Goal: Task Accomplishment & Management: Complete application form

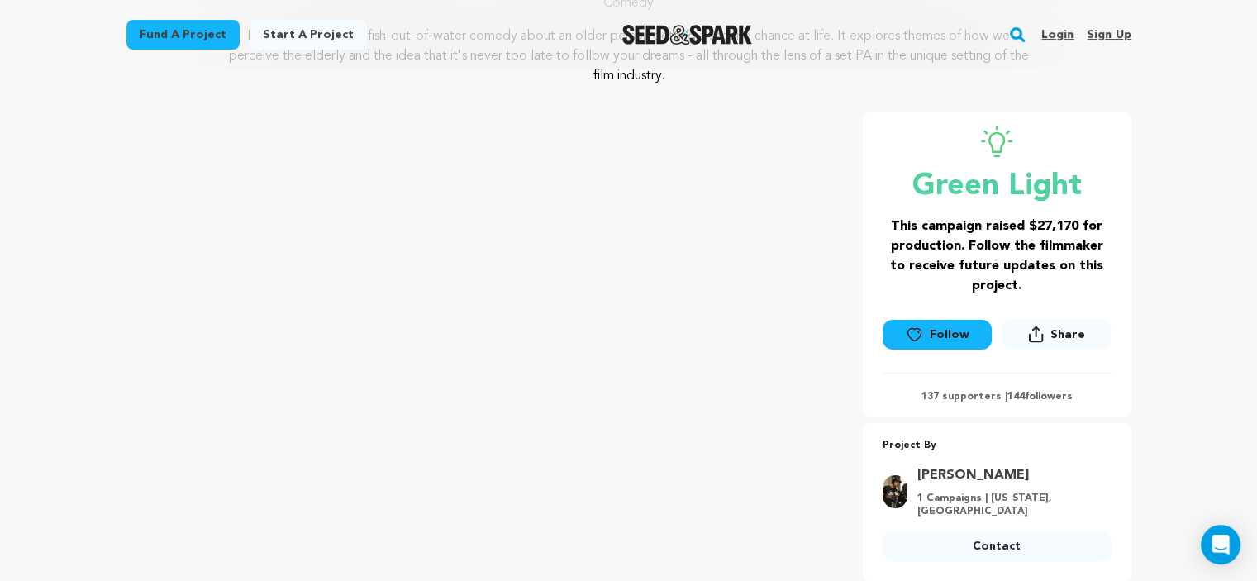
scroll to position [278, 0]
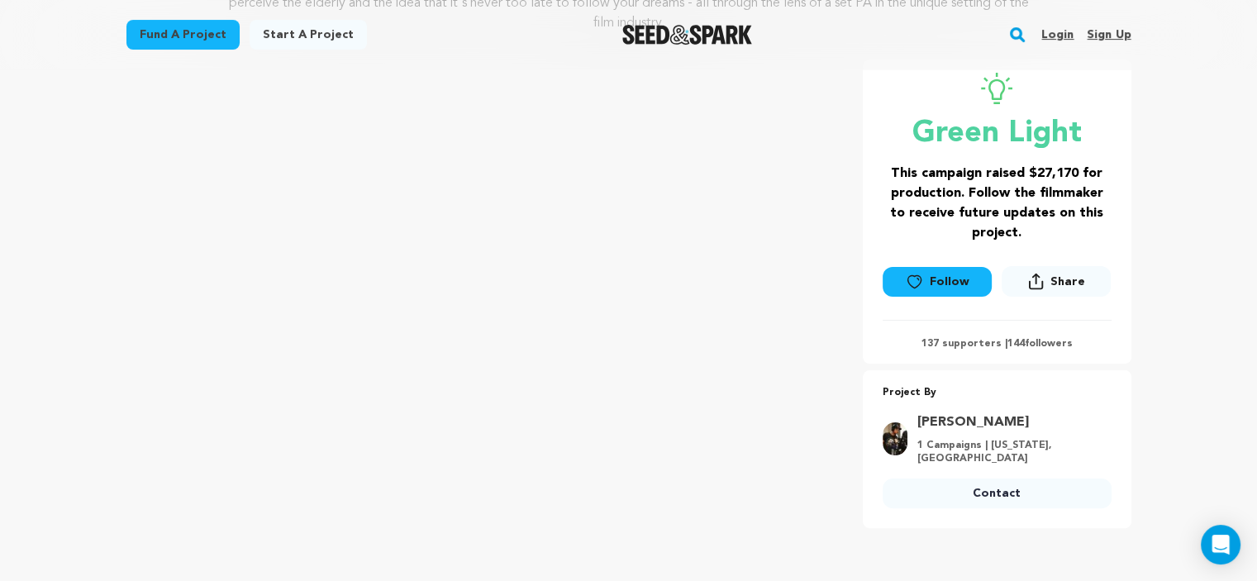
click at [700, 48] on div at bounding box center [687, 34] width 229 height 43
click at [700, 43] on img "Seed&Spark Homepage" at bounding box center [687, 35] width 130 height 20
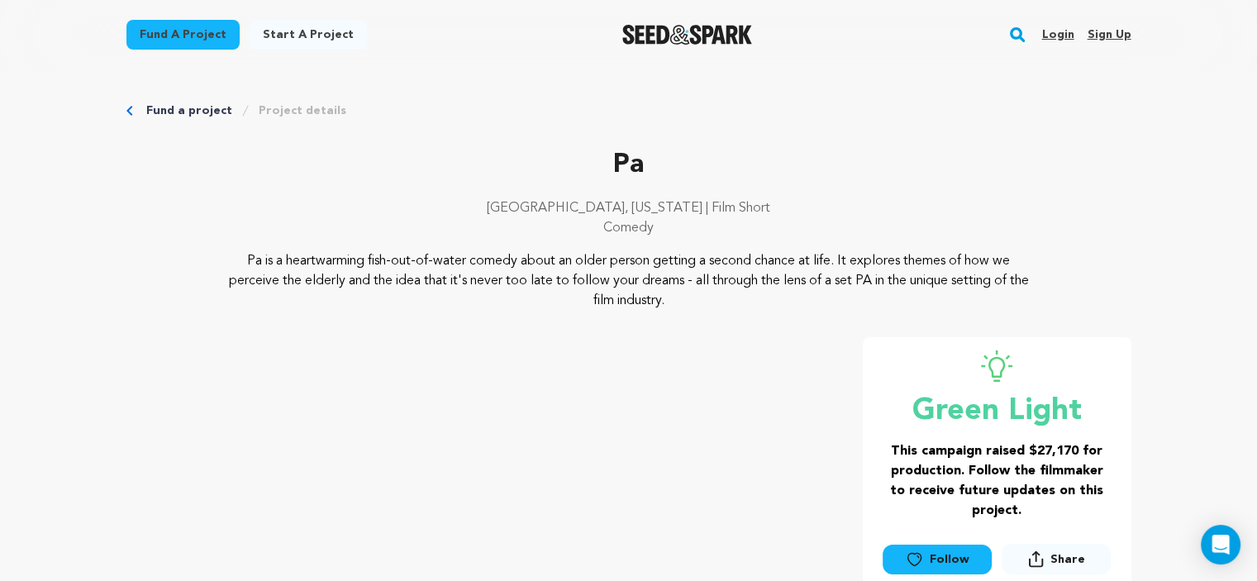
click at [1042, 34] on div "Login Sign up" at bounding box center [1079, 34] width 103 height 43
click at [1054, 36] on link "Login" at bounding box center [1058, 34] width 32 height 26
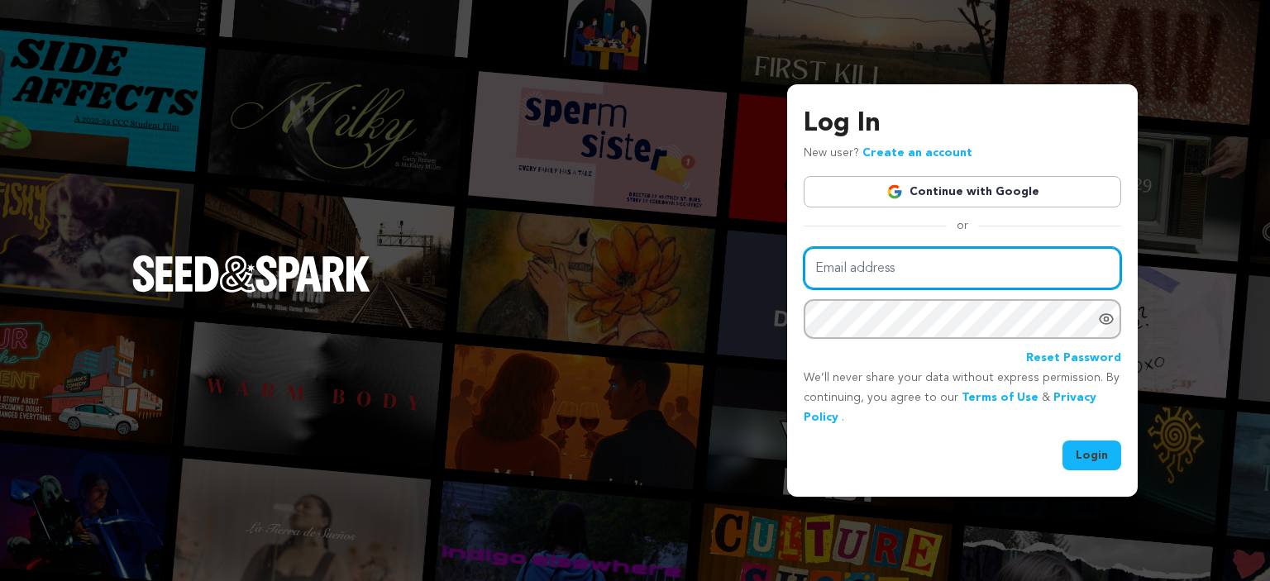
click at [928, 261] on input "Email address" at bounding box center [962, 268] width 317 height 42
type input "devindmckay@gmail.com"
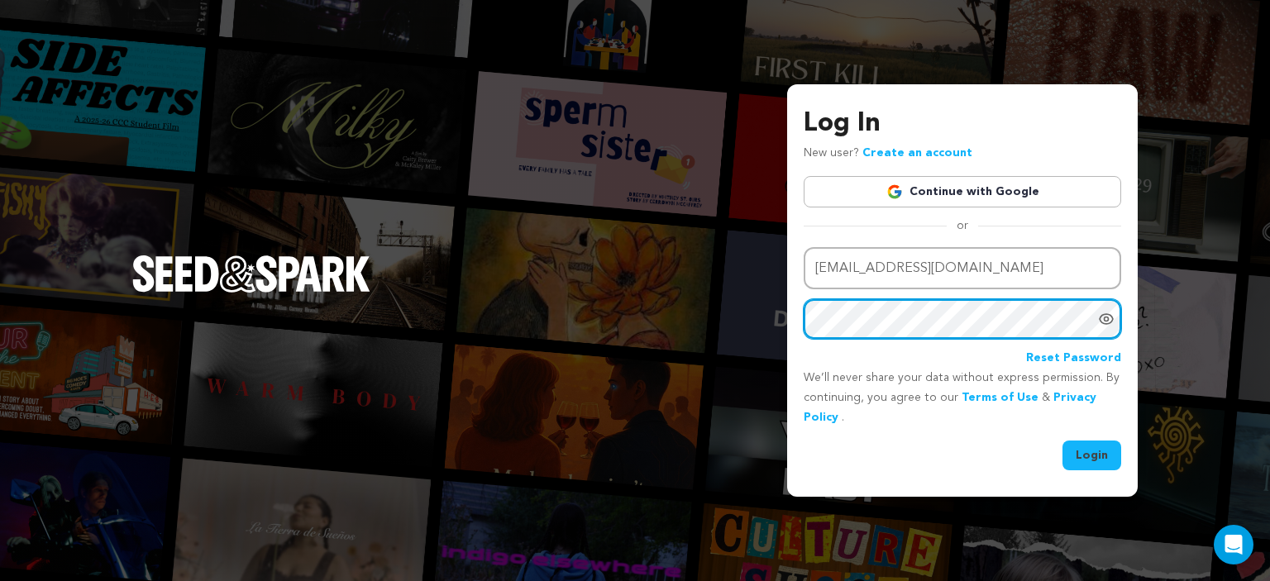
click at [1062, 441] on button "Login" at bounding box center [1091, 456] width 59 height 30
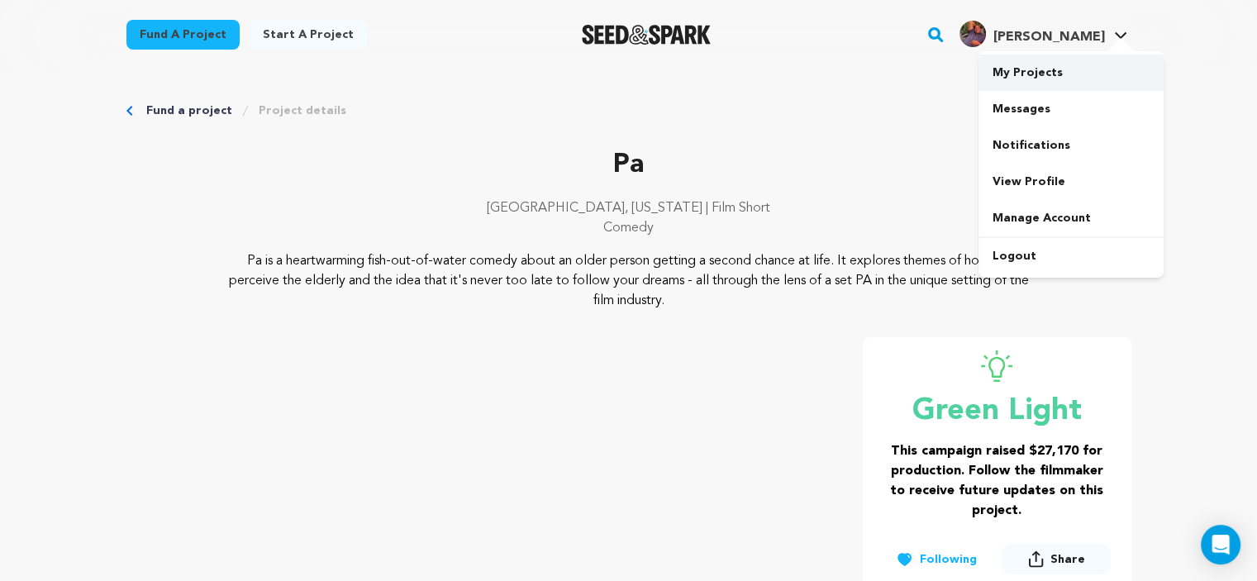
click at [1023, 77] on link "My Projects" at bounding box center [1071, 73] width 185 height 36
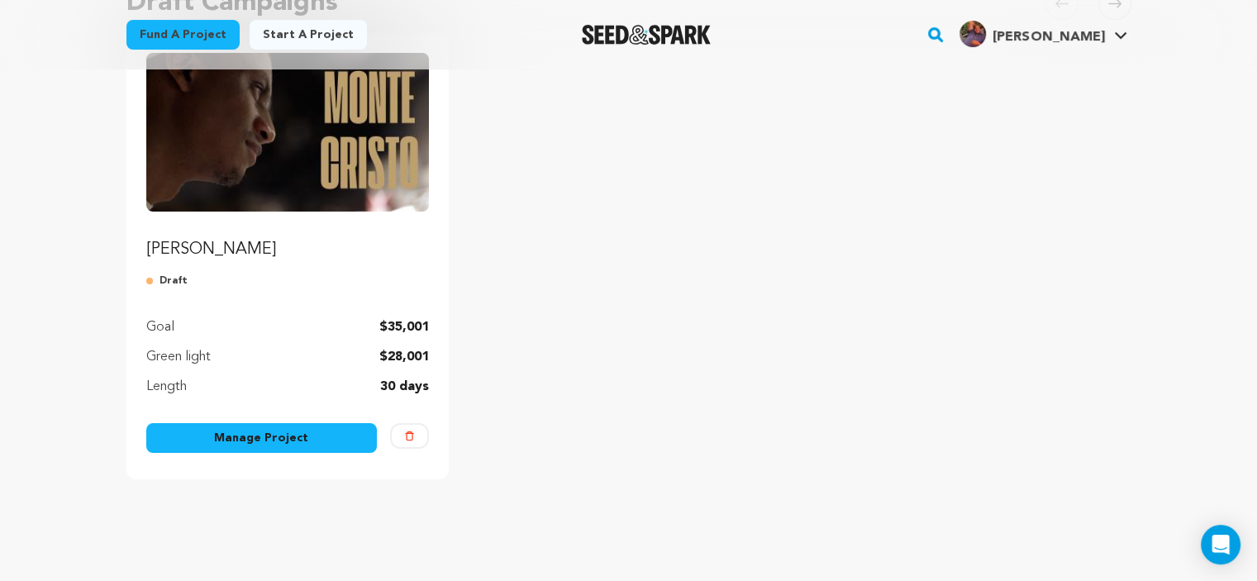
scroll to position [255, 0]
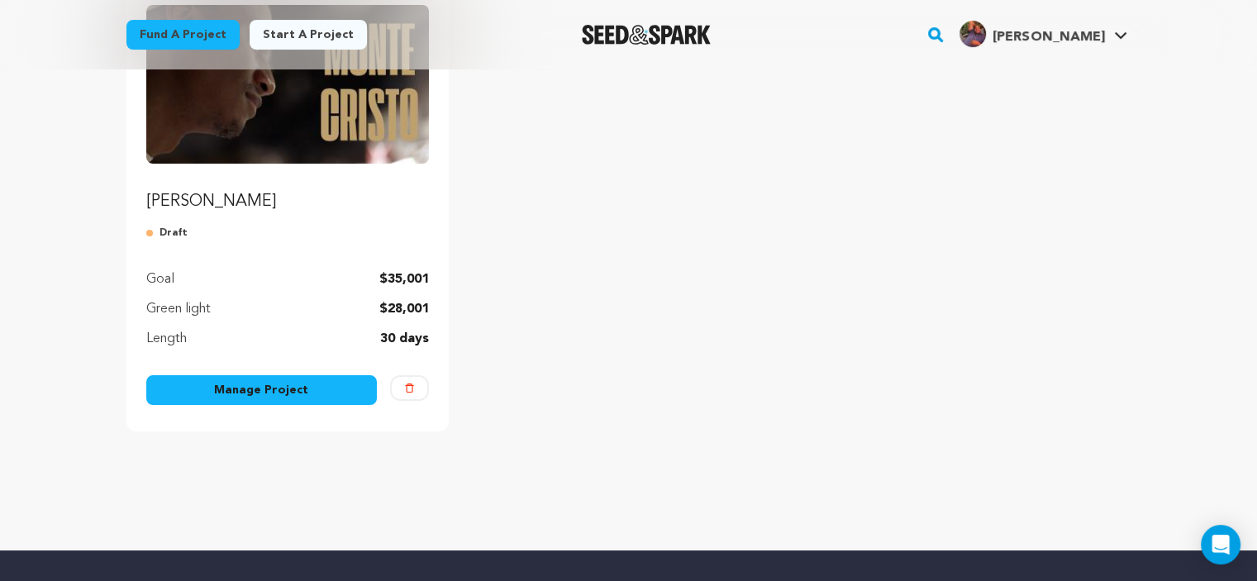
click at [174, 380] on link "Manage Project" at bounding box center [261, 390] width 231 height 30
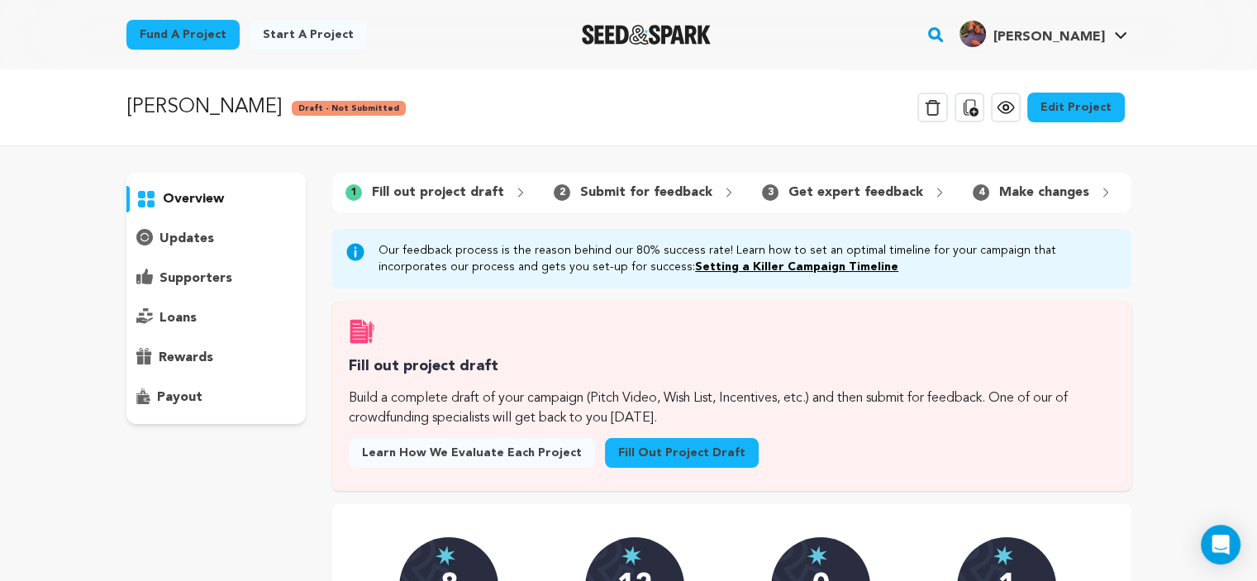
click at [666, 454] on link "Fill out project draft" at bounding box center [682, 453] width 154 height 30
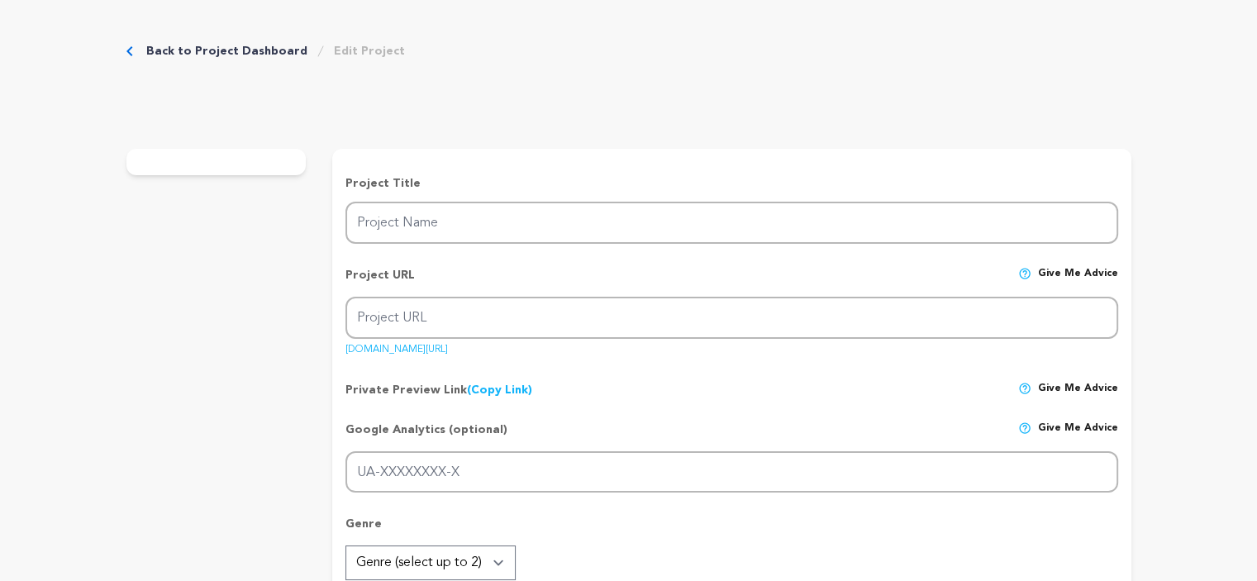
click at [660, 460] on input "UA-XXXXXXXX-X" at bounding box center [732, 472] width 772 height 42
type input "[PERSON_NAME]"
type input "monte-cristo"
type input "A military cook stationed in [GEOGRAPHIC_DATA] dreams of life outside his routi…"
type textarea "[PERSON_NAME] is an intimate historical drama about [PERSON_NAME], a [PERSON_NA…"
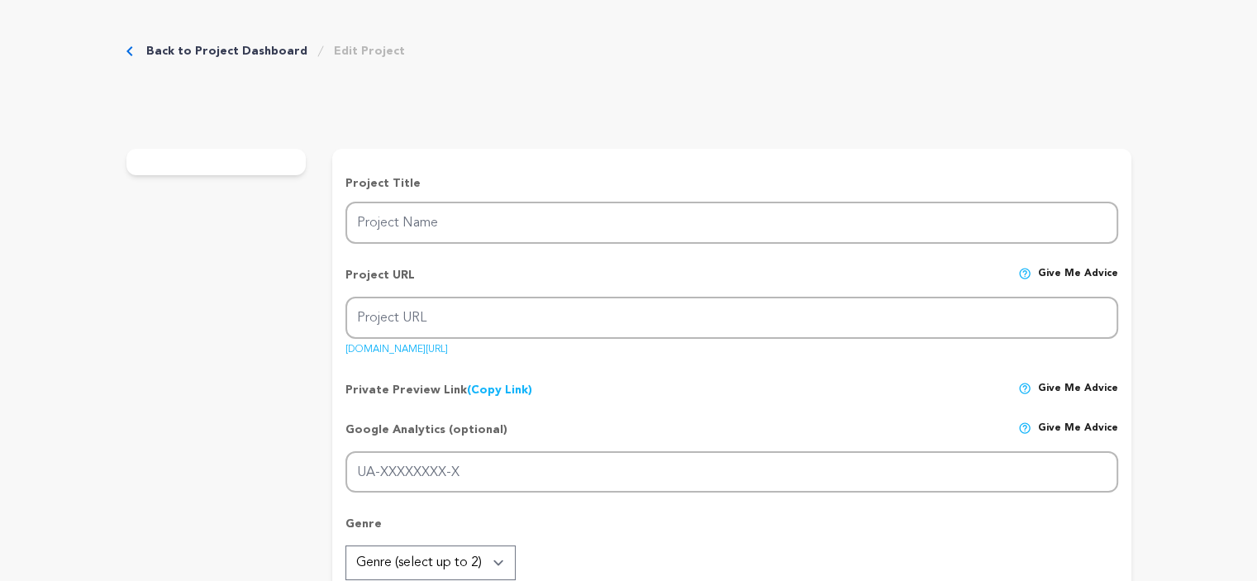
type textarea "At Val and Vic Productions, we aim to tell engaging stories about the people in…"
radio input "true"
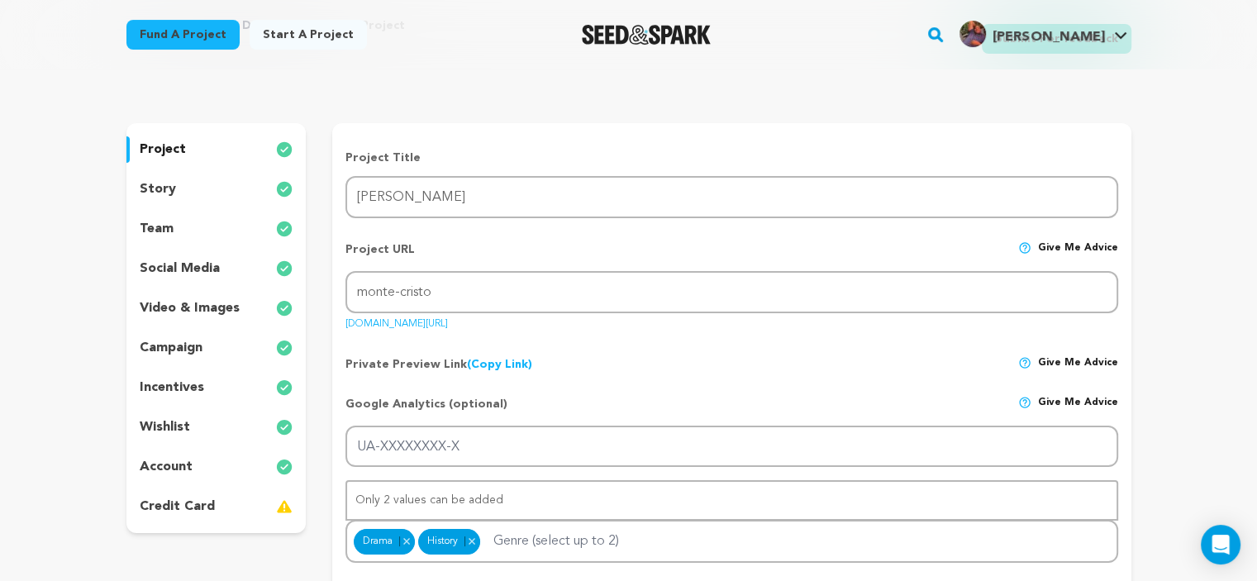
scroll to position [142, 0]
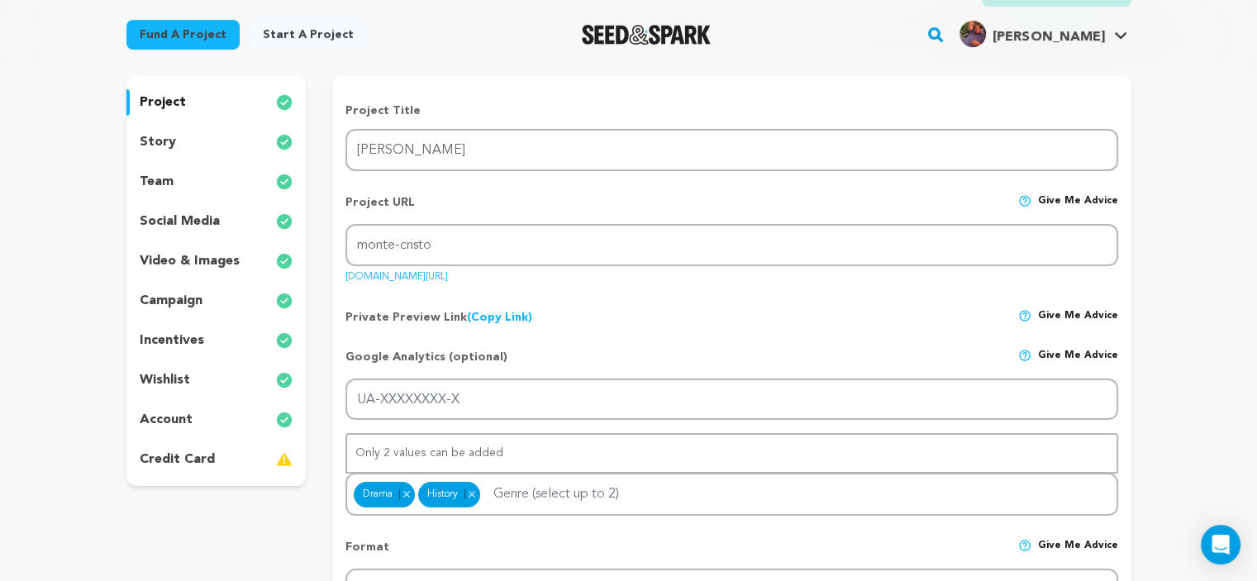
click at [180, 373] on p "wishlist" at bounding box center [165, 380] width 50 height 20
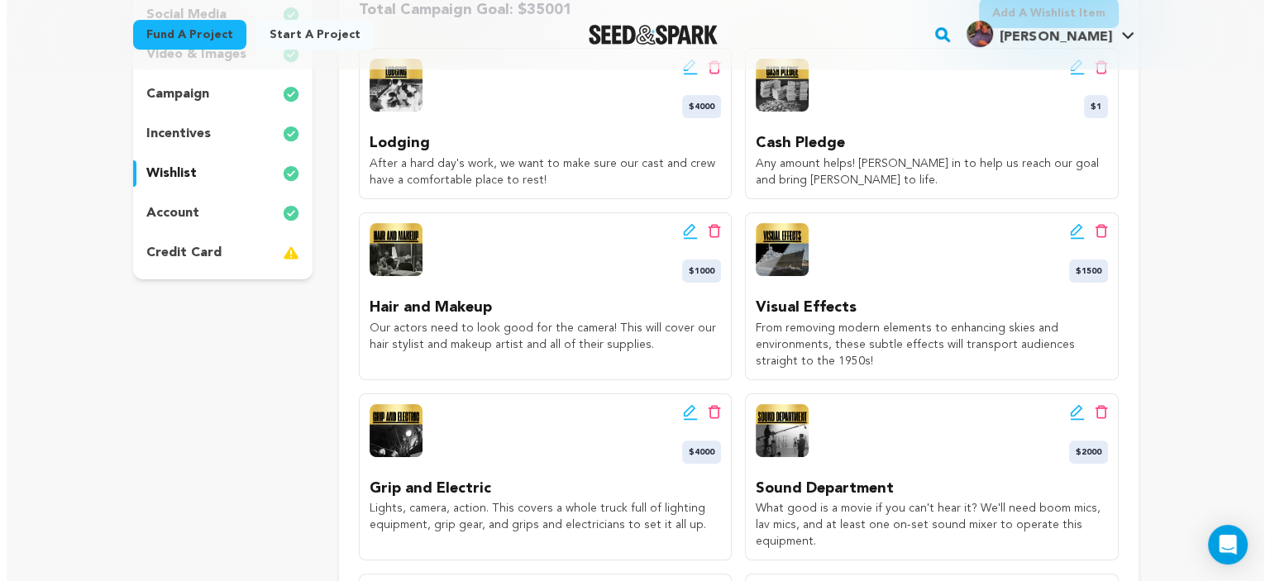
scroll to position [348, 0]
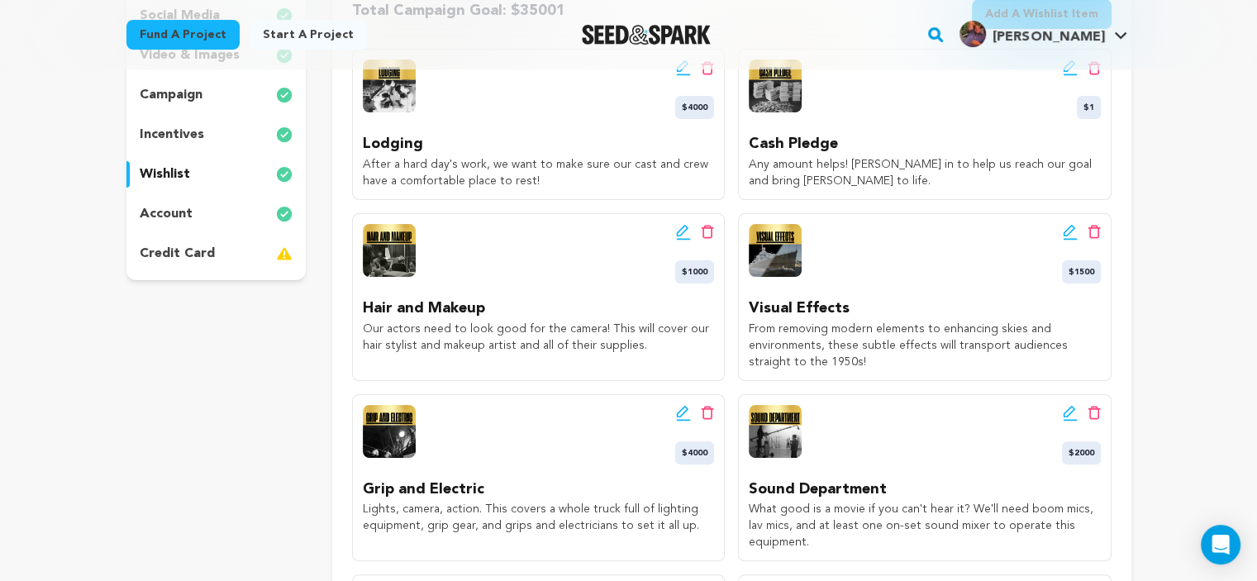
click at [681, 231] on icon at bounding box center [683, 232] width 15 height 17
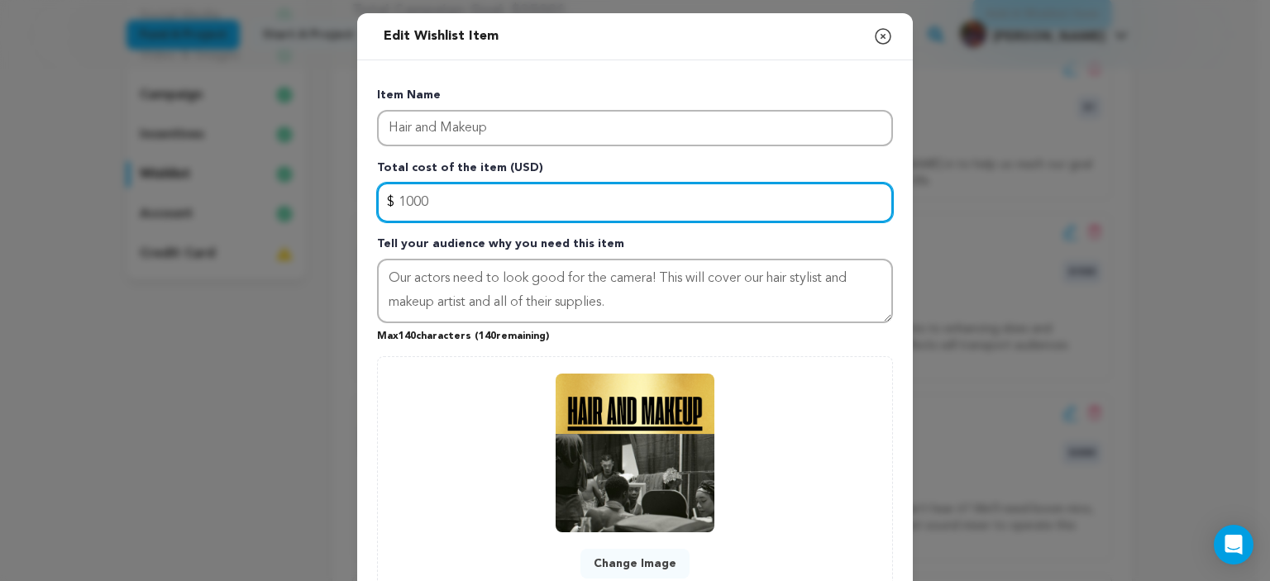
click at [398, 194] on input "1000" at bounding box center [635, 203] width 516 height 40
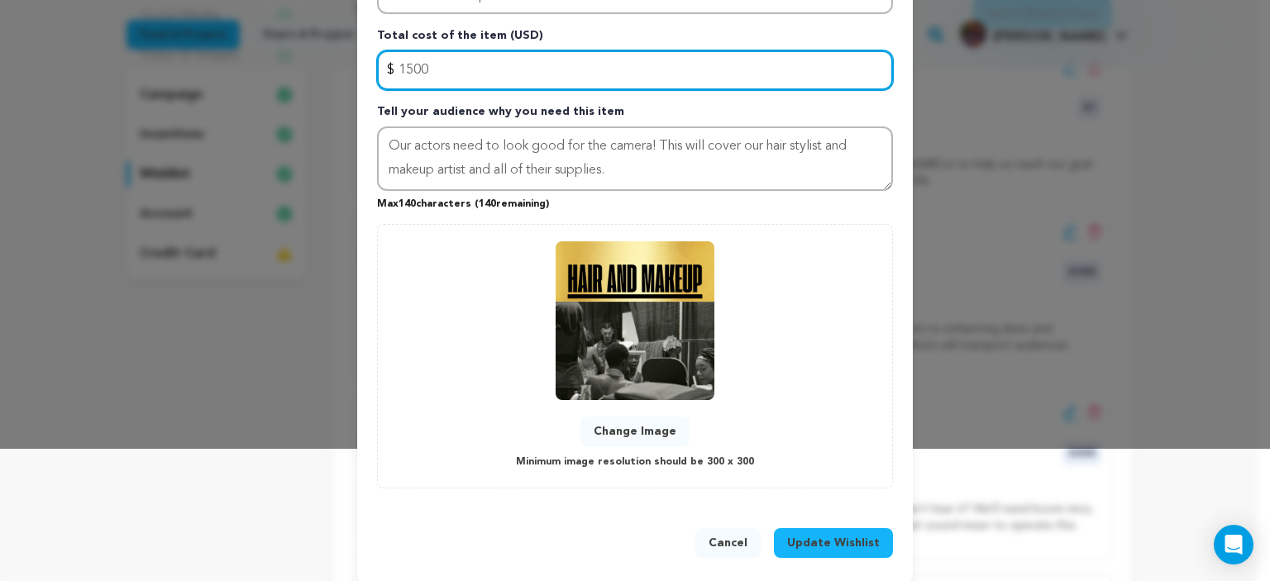
scroll to position [146, 0]
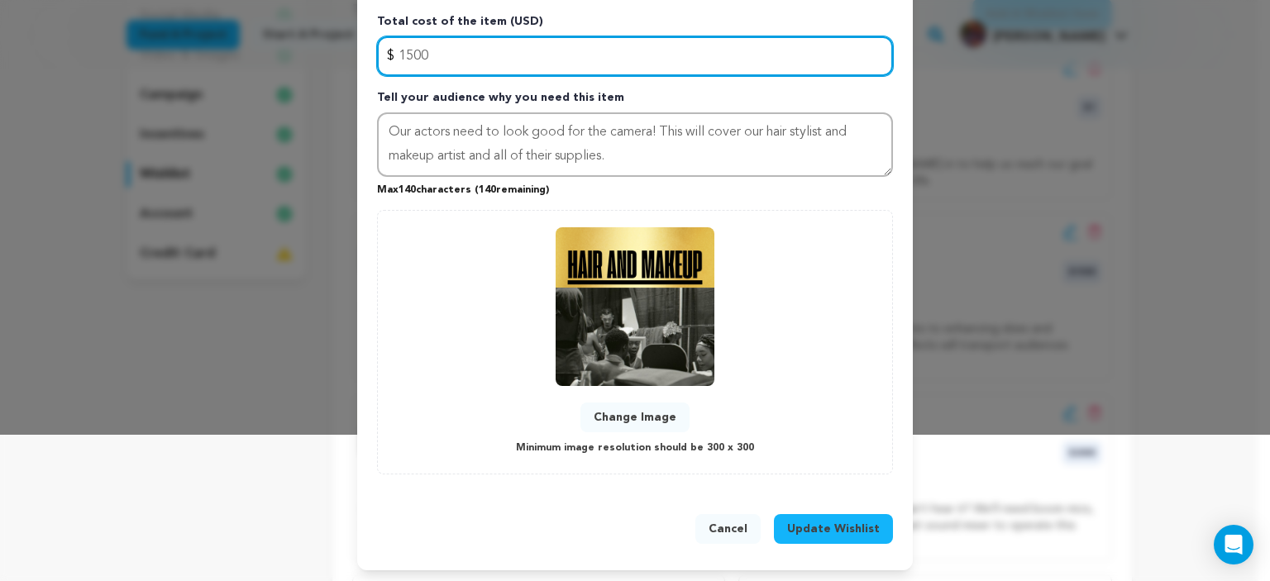
type input "1500"
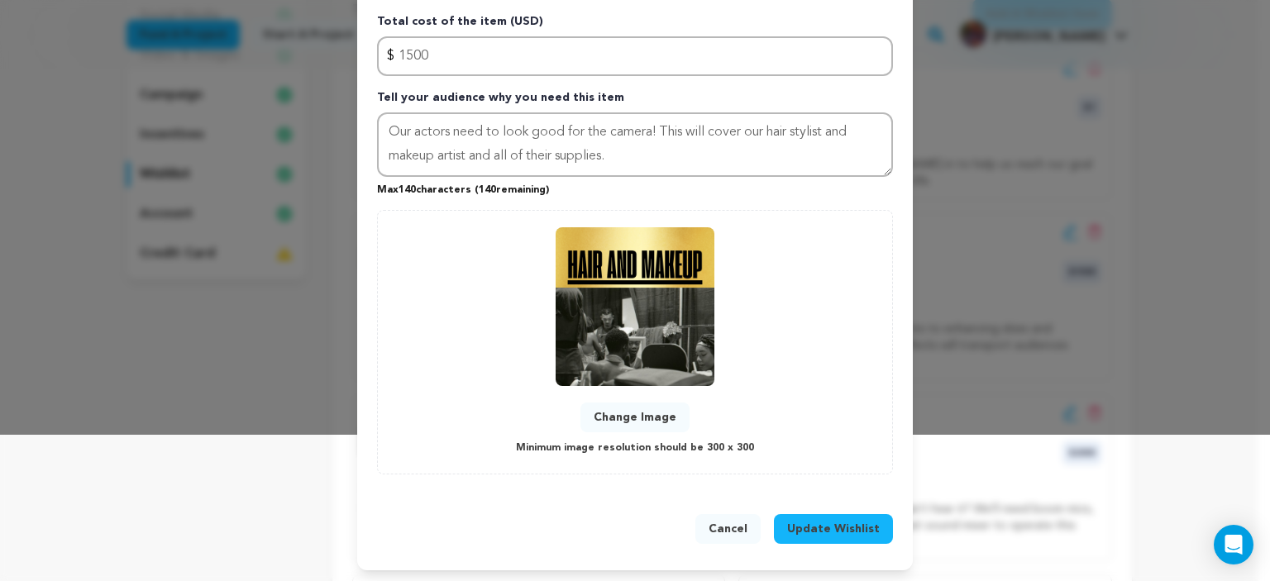
click at [824, 515] on button "Update Wishlist" at bounding box center [833, 529] width 119 height 30
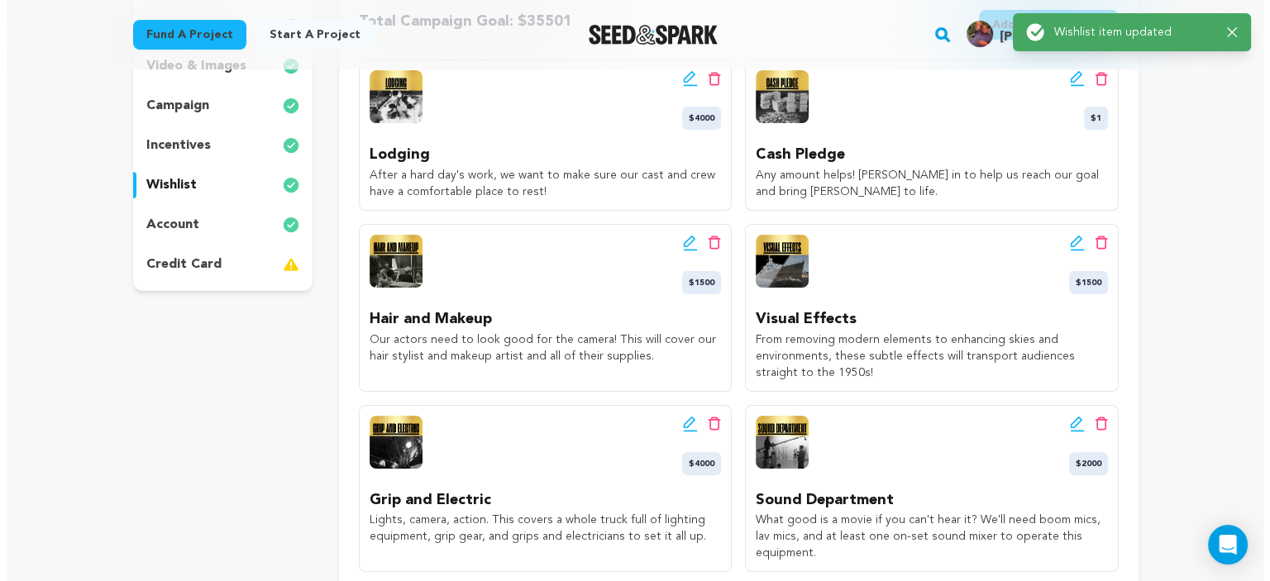
scroll to position [344, 0]
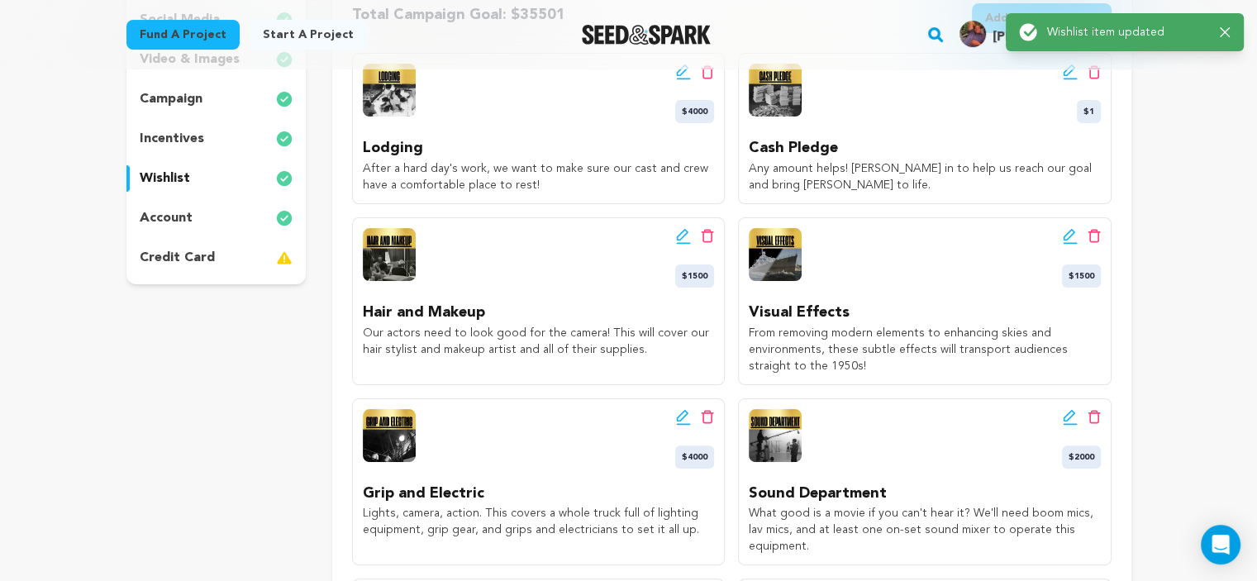
click at [1068, 236] on icon at bounding box center [1069, 235] width 12 height 12
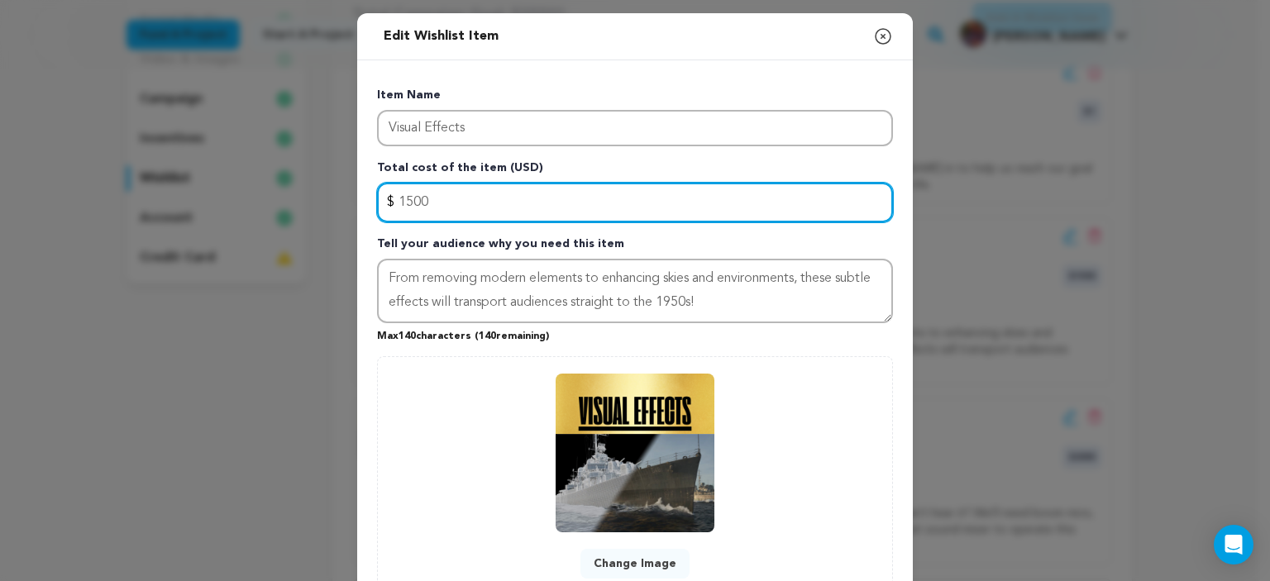
click at [403, 204] on input "1500" at bounding box center [635, 203] width 516 height 40
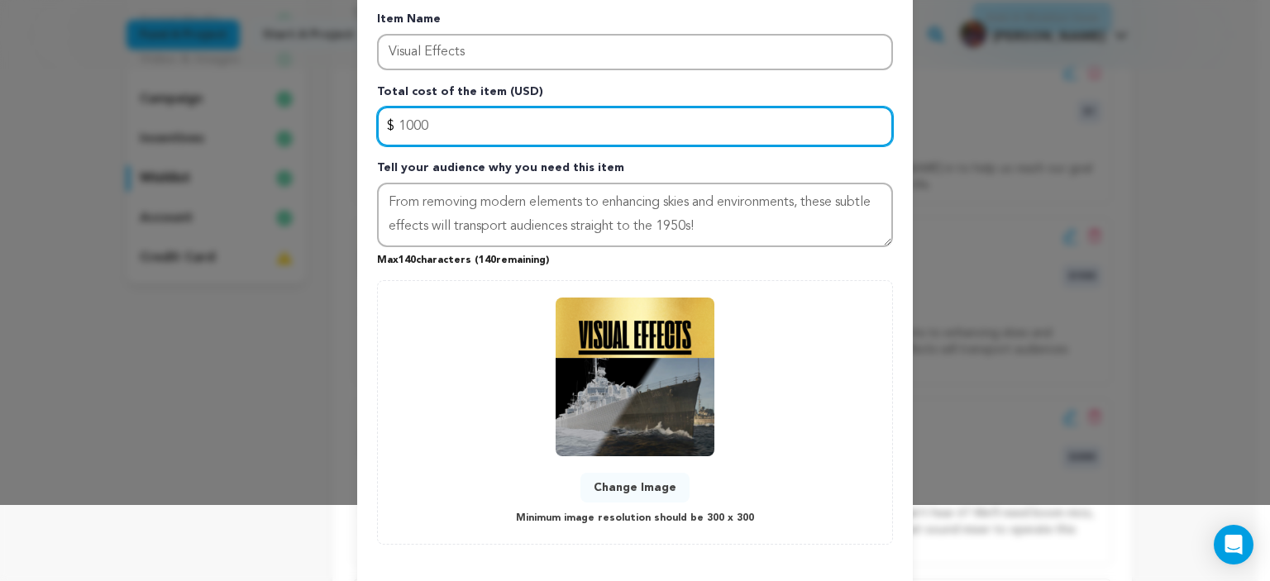
scroll to position [146, 0]
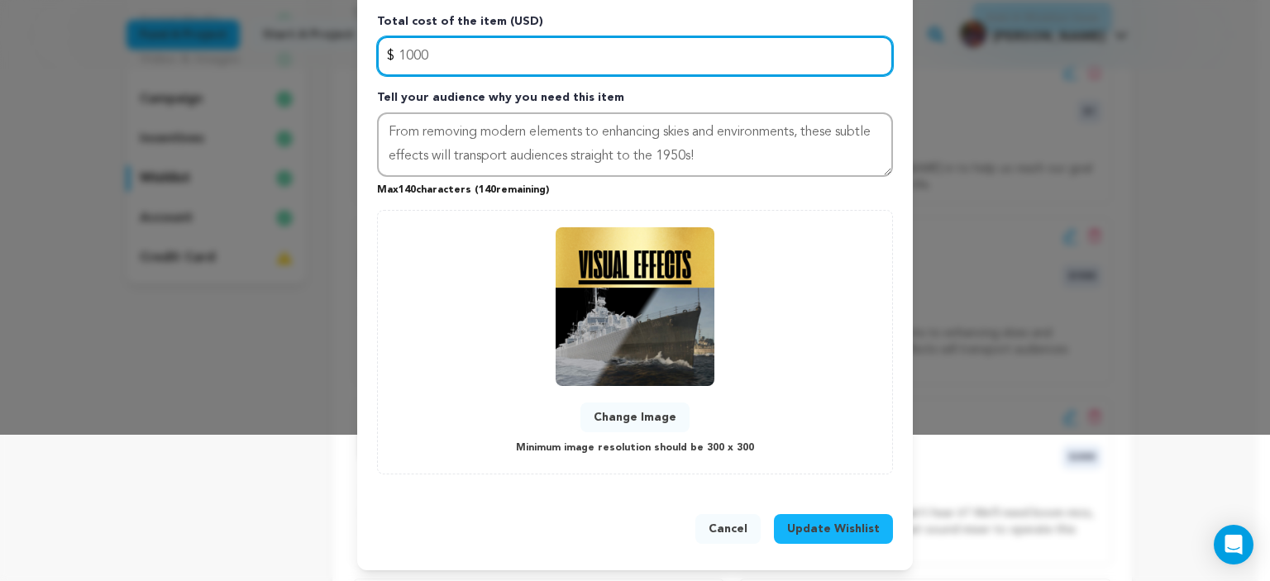
type input "1000"
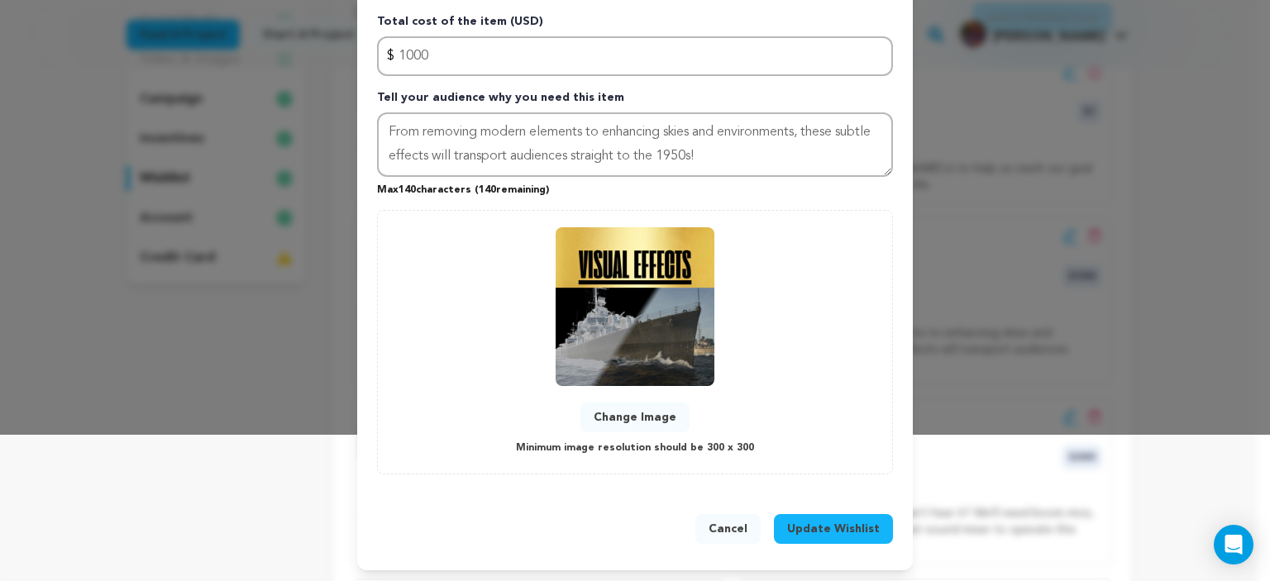
click at [850, 529] on span "Update Wishlist" at bounding box center [833, 529] width 93 height 17
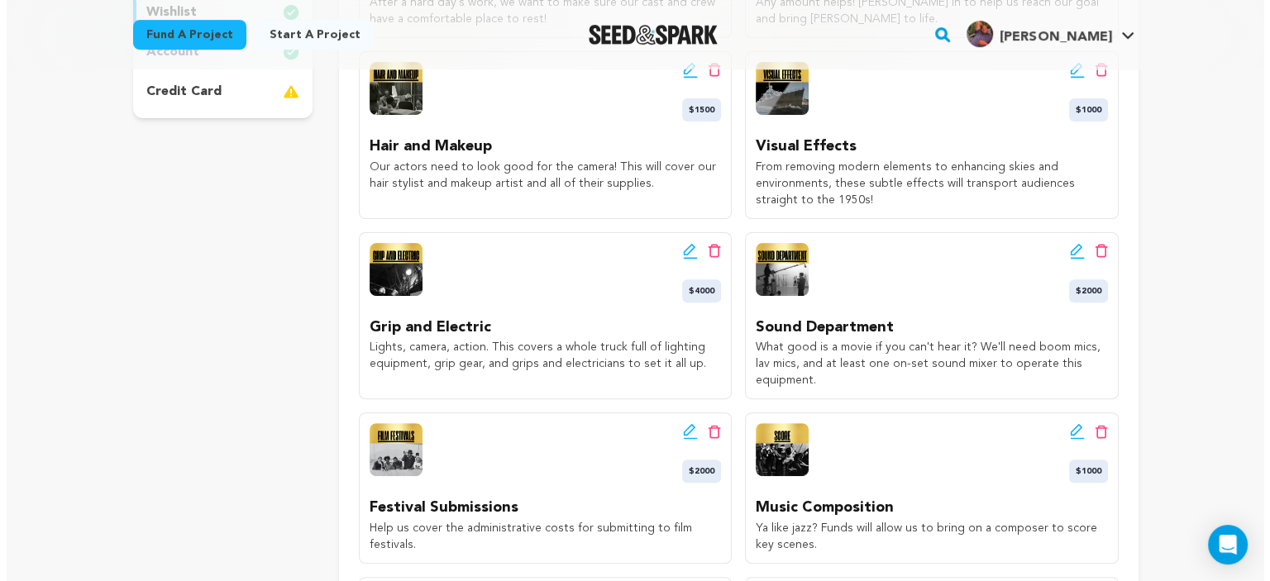
scroll to position [511, 0]
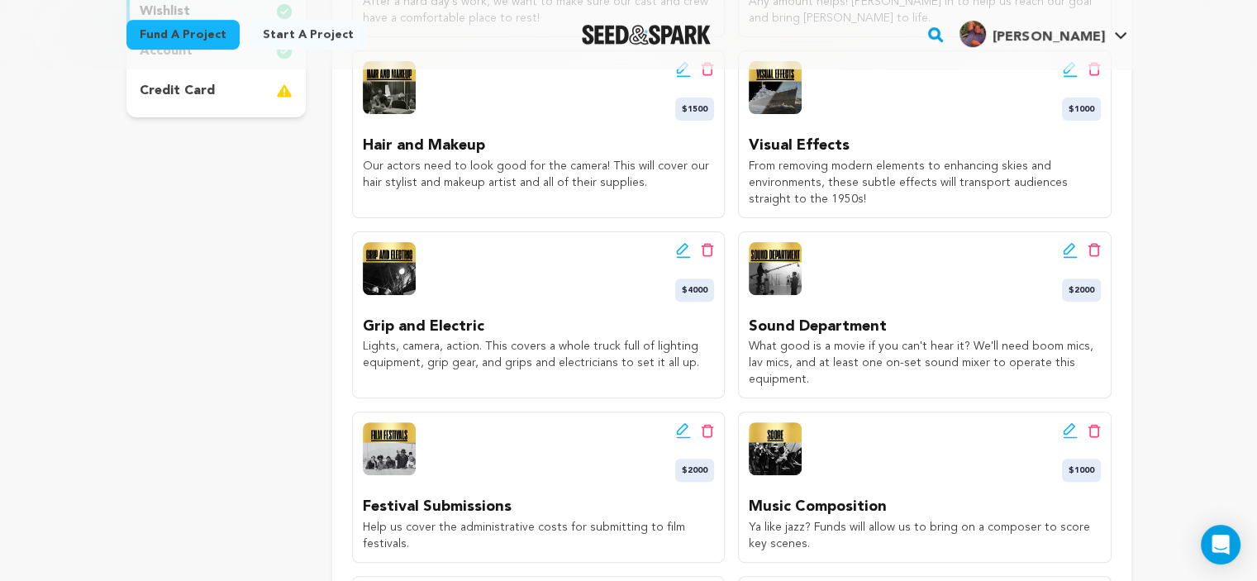
click at [678, 252] on icon at bounding box center [683, 248] width 12 height 12
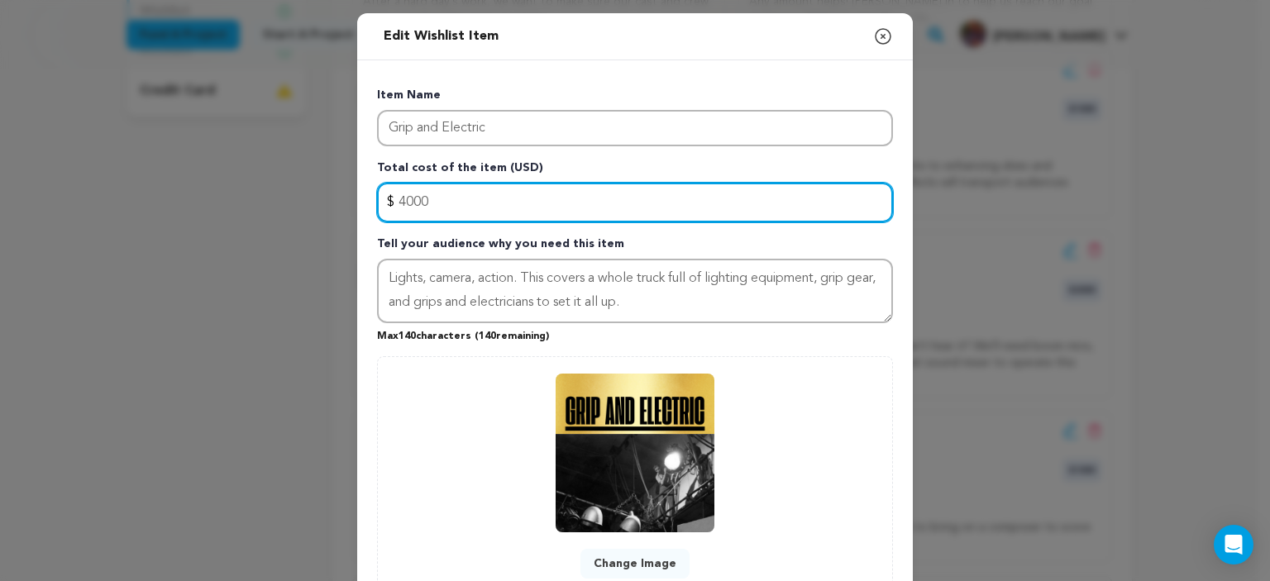
drag, startPoint x: 394, startPoint y: 199, endPoint x: 403, endPoint y: 199, distance: 9.1
click at [403, 199] on input "4000" at bounding box center [635, 203] width 516 height 40
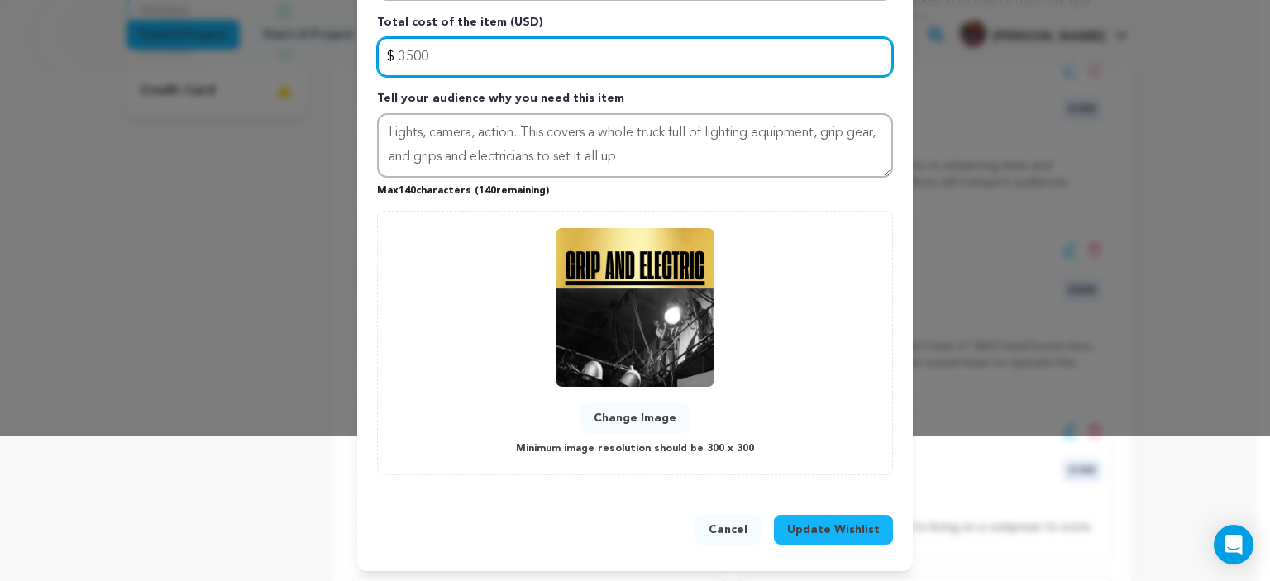
scroll to position [146, 0]
type input "3500"
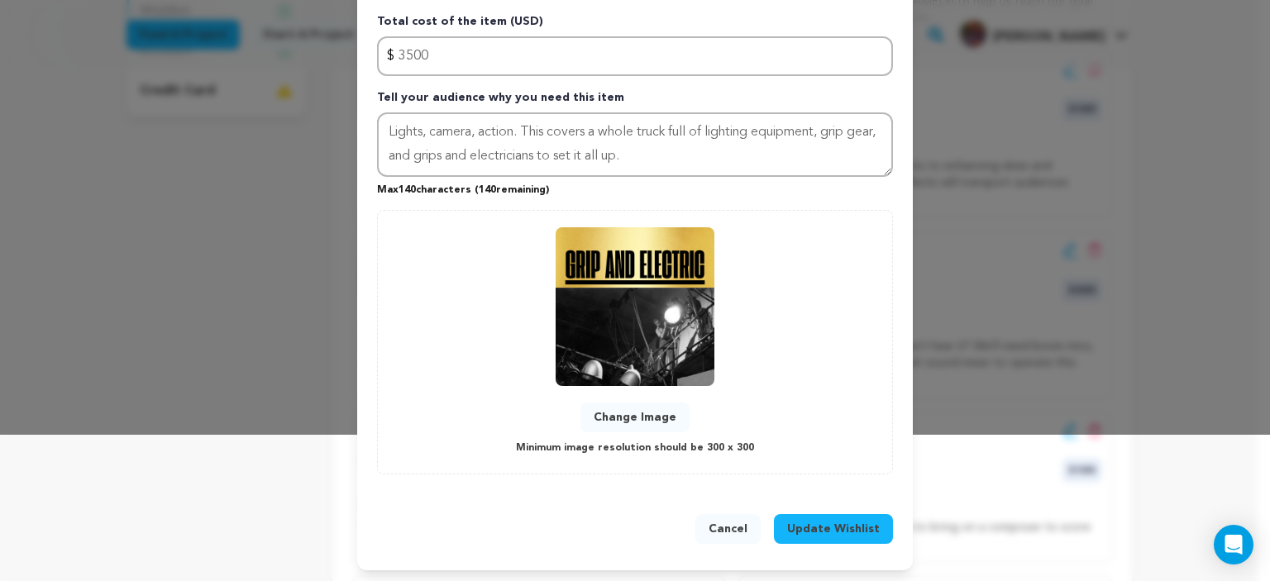
click at [819, 525] on span "Update Wishlist" at bounding box center [833, 529] width 93 height 17
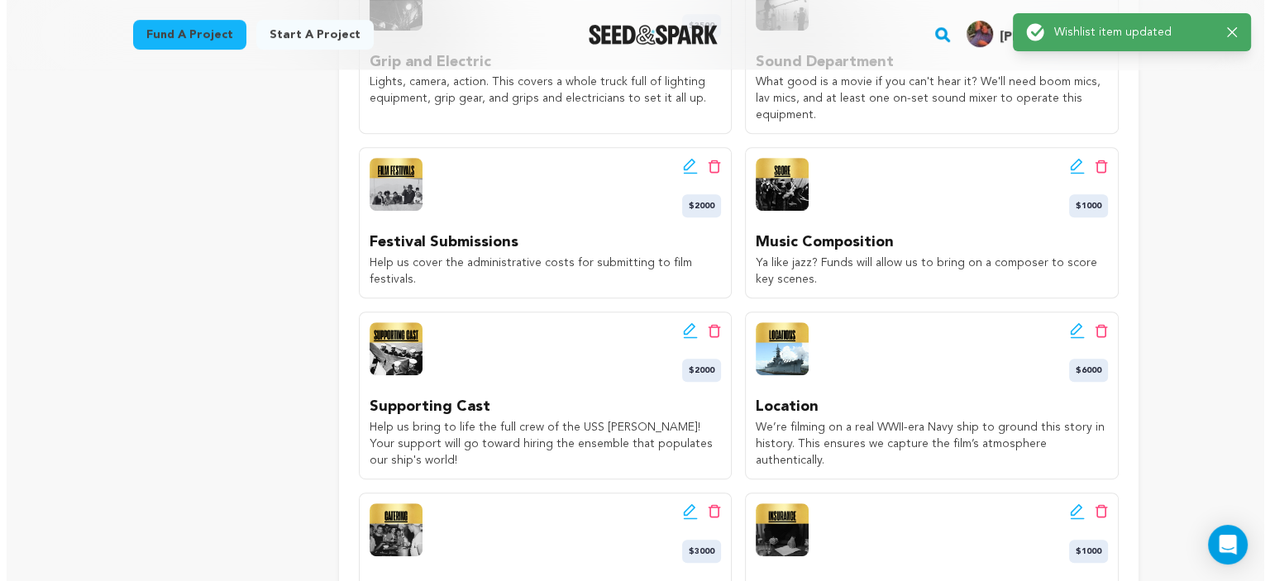
scroll to position [776, 0]
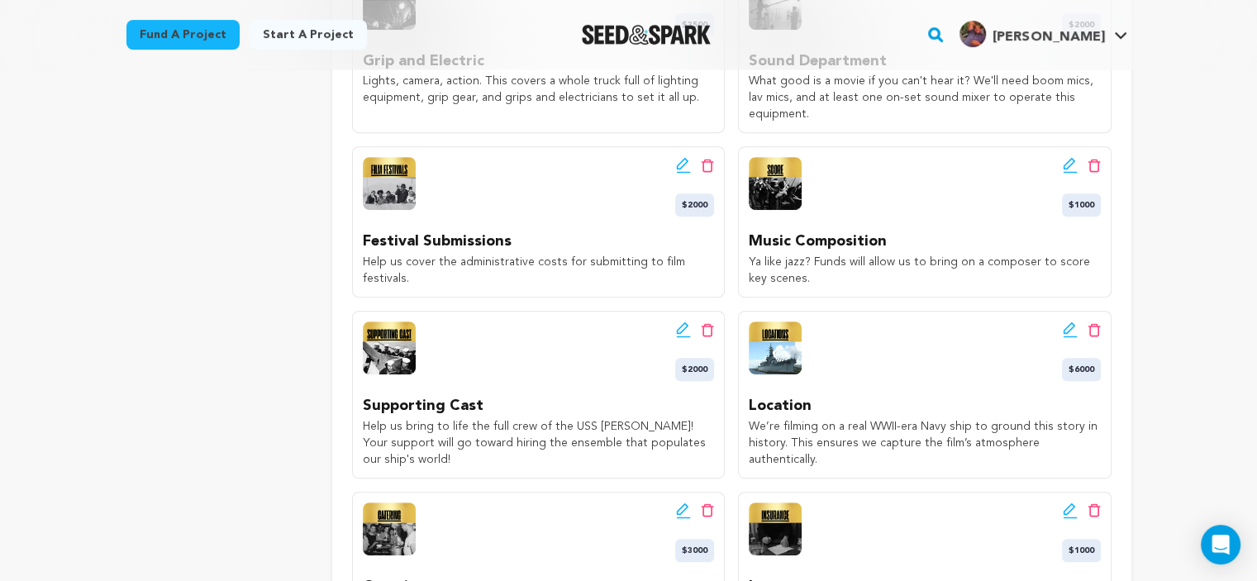
click at [681, 331] on icon at bounding box center [683, 328] width 12 height 12
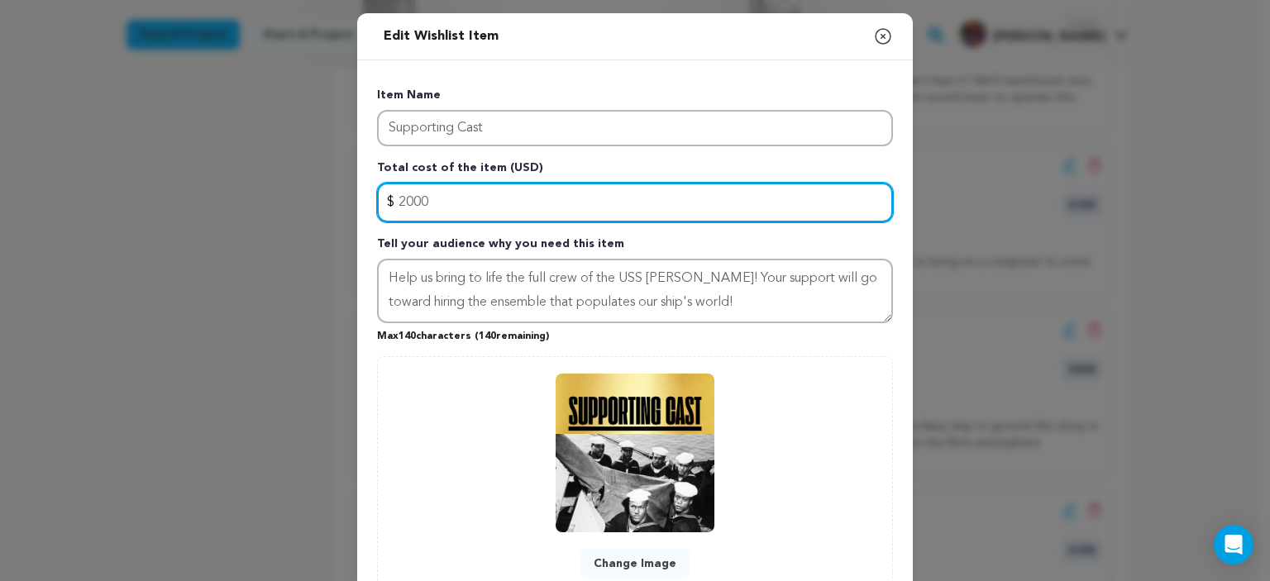
click at [405, 200] on input "2000" at bounding box center [635, 203] width 516 height 40
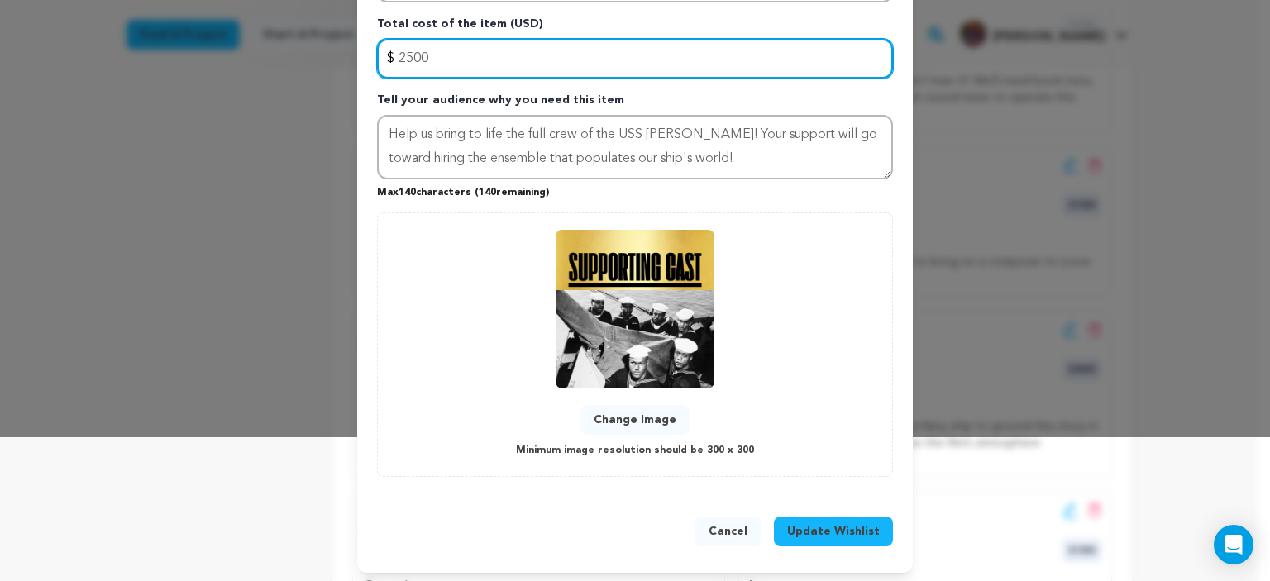
scroll to position [146, 0]
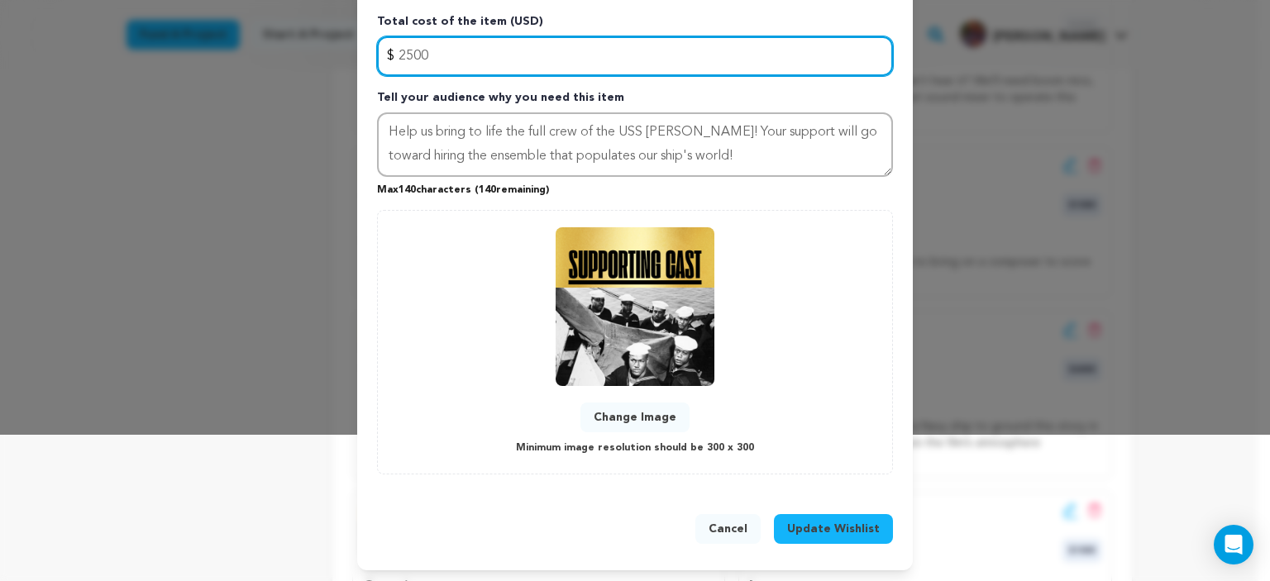
type input "2500"
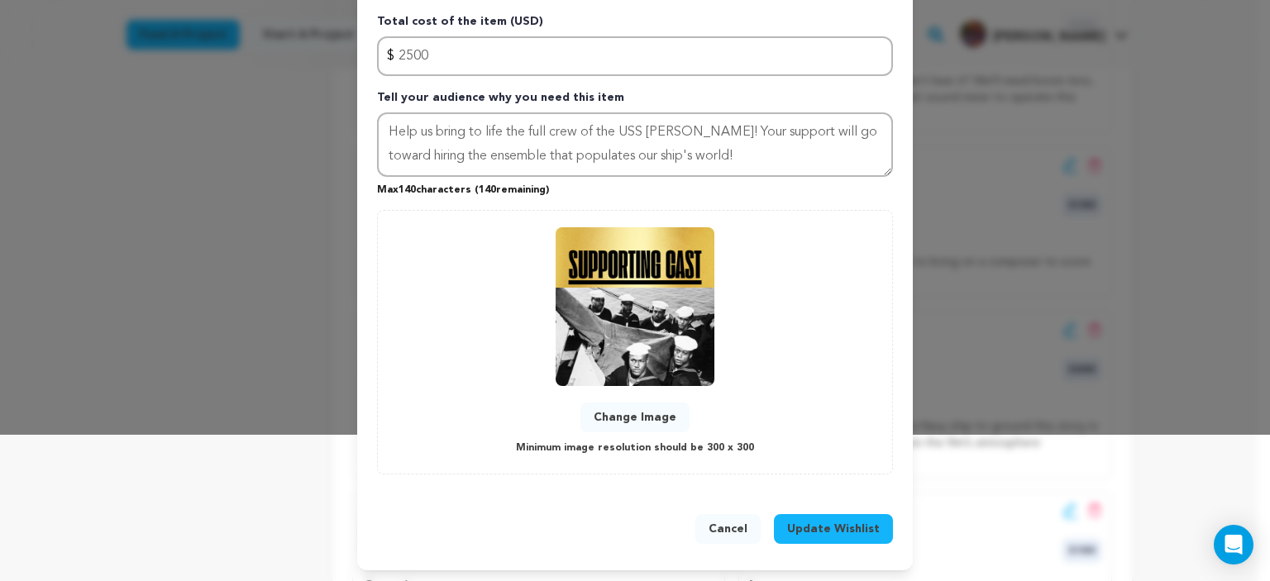
click at [864, 523] on span "Update Wishlist" at bounding box center [833, 529] width 93 height 17
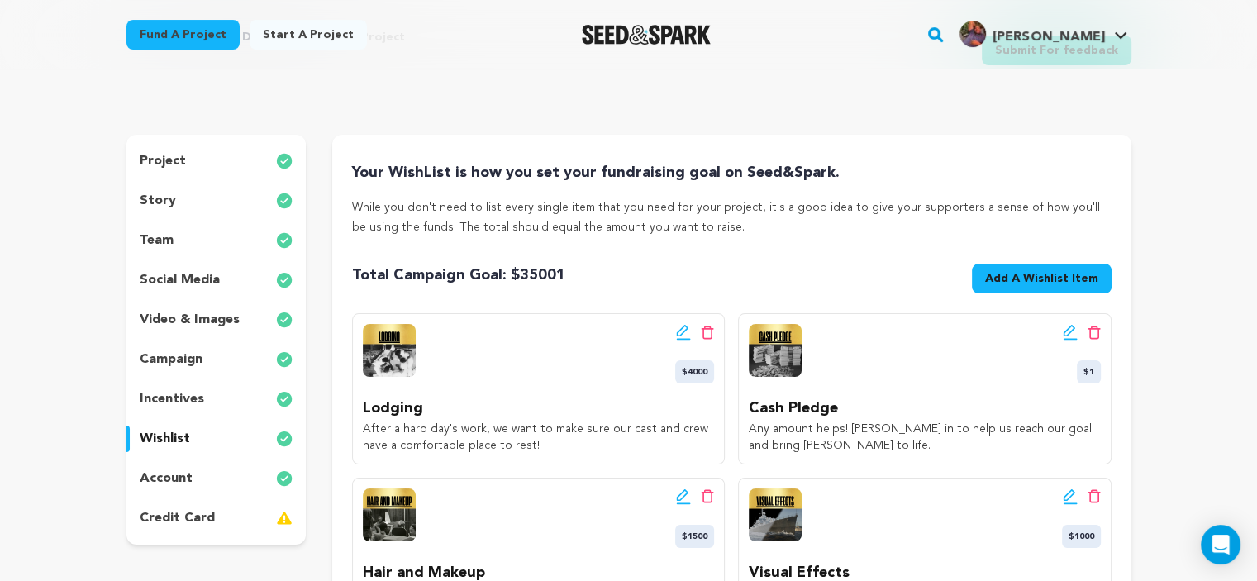
scroll to position [0, 0]
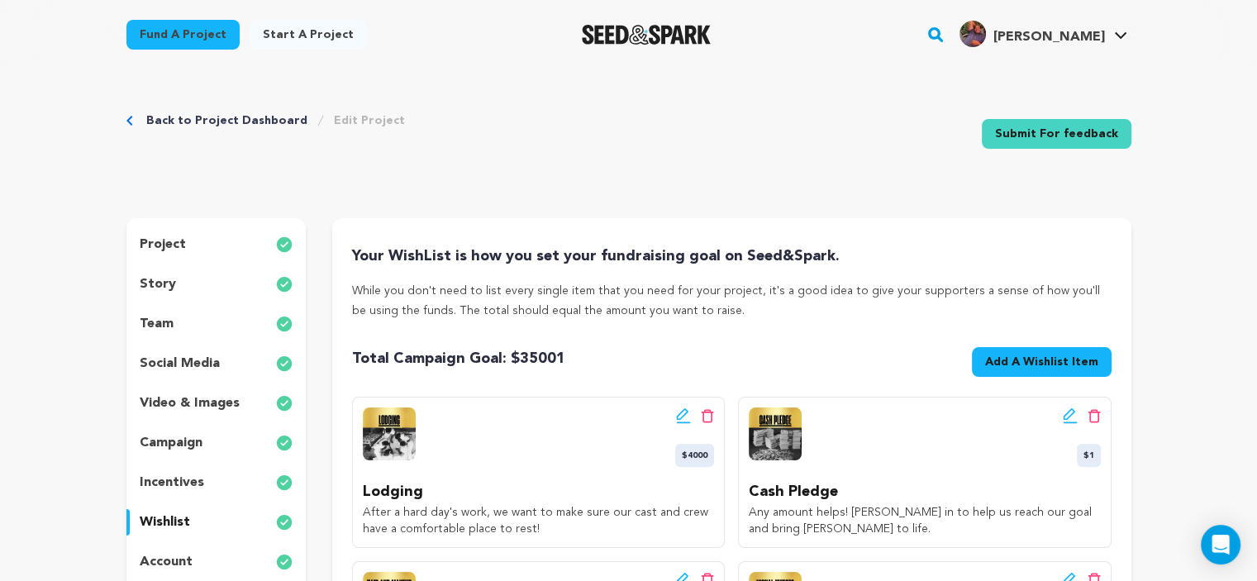
click at [250, 122] on link "Back to Project Dashboard" at bounding box center [226, 120] width 161 height 17
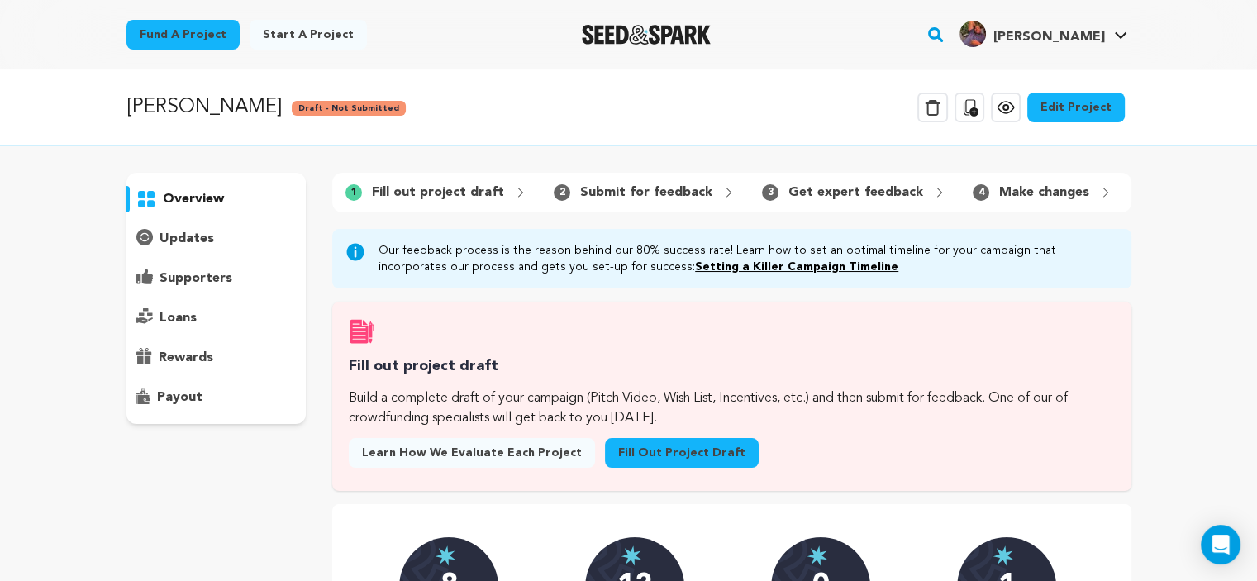
click at [192, 231] on p "updates" at bounding box center [187, 239] width 55 height 20
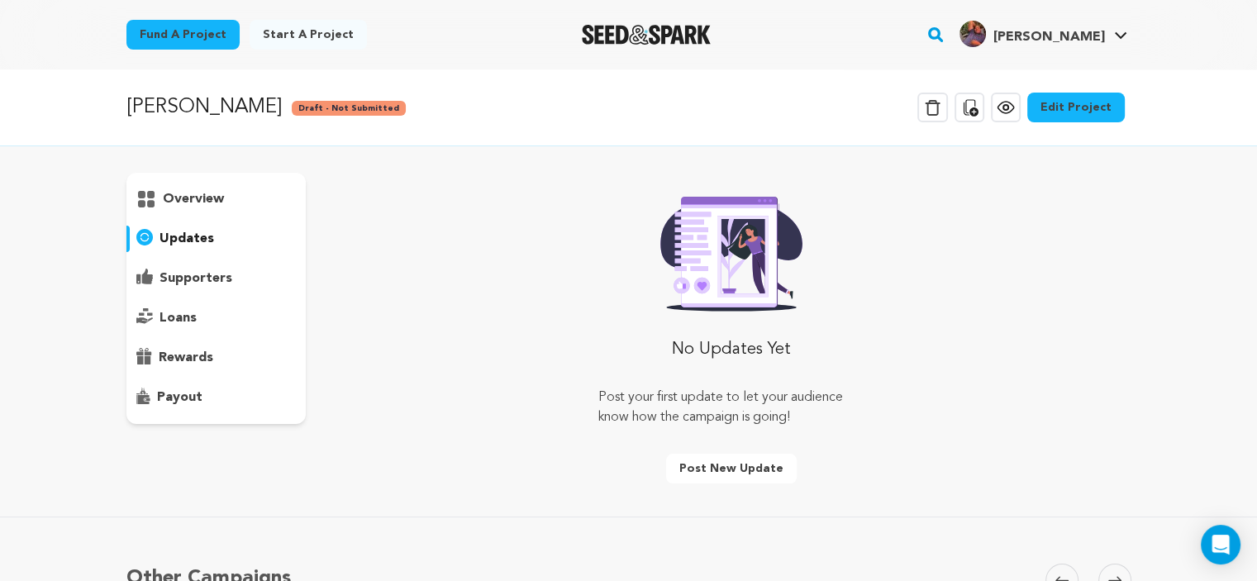
click at [190, 269] on p "supporters" at bounding box center [196, 279] width 73 height 20
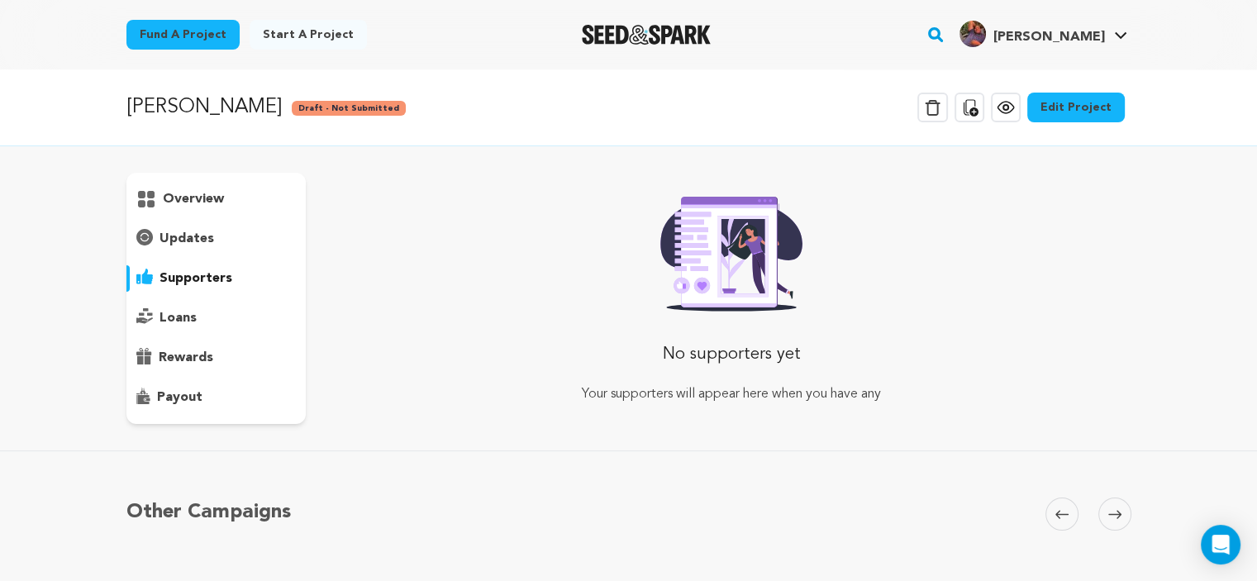
click at [179, 309] on p "loans" at bounding box center [178, 318] width 37 height 20
click at [179, 343] on div "overview" at bounding box center [216, 298] width 180 height 251
click at [177, 355] on p "rewards" at bounding box center [186, 358] width 55 height 20
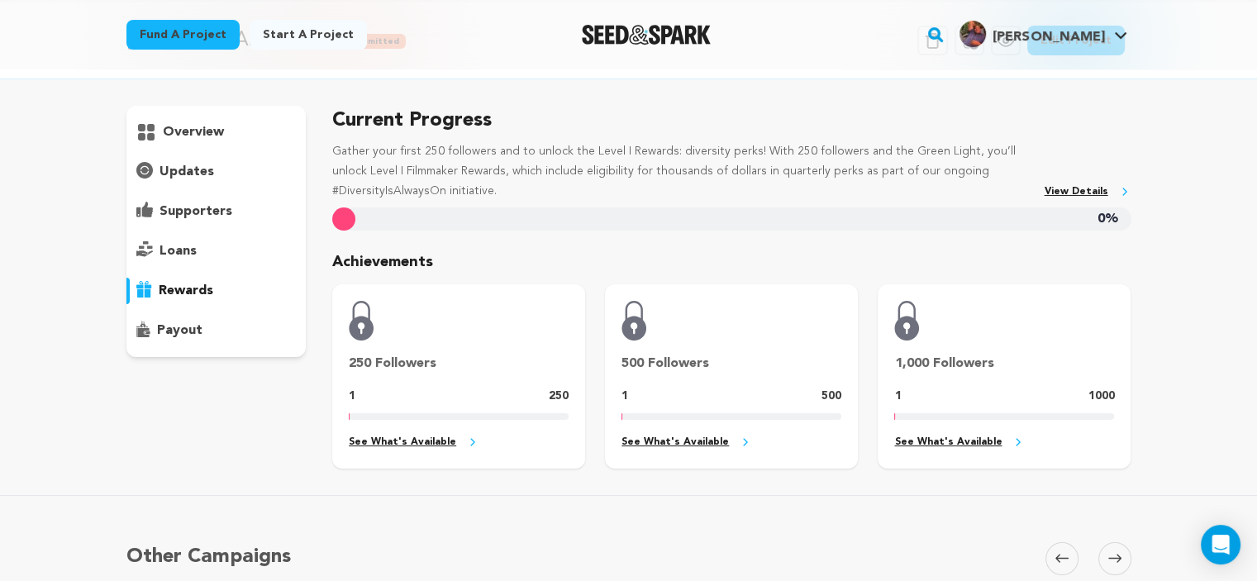
scroll to position [69, 0]
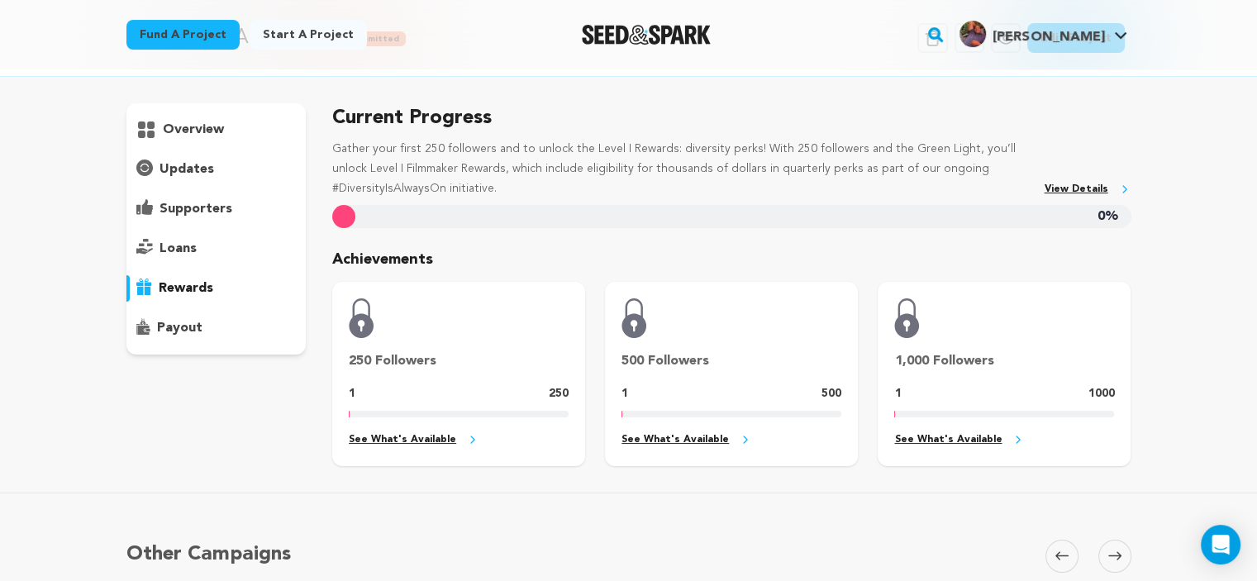
click at [176, 329] on p "payout" at bounding box center [179, 328] width 45 height 20
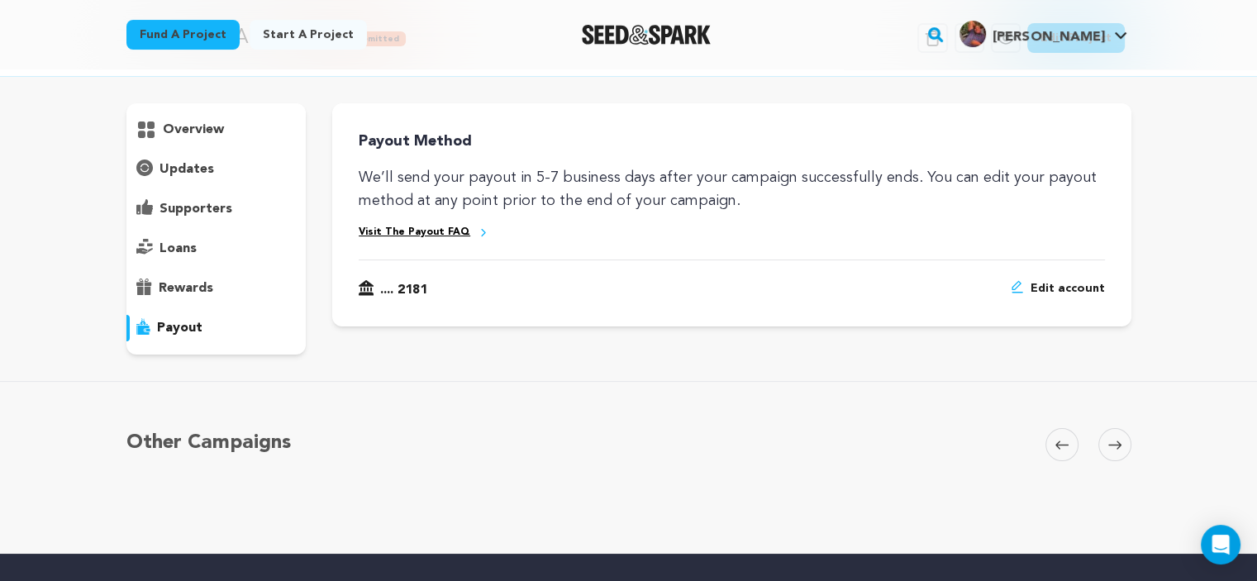
click at [207, 134] on p "overview" at bounding box center [193, 130] width 61 height 20
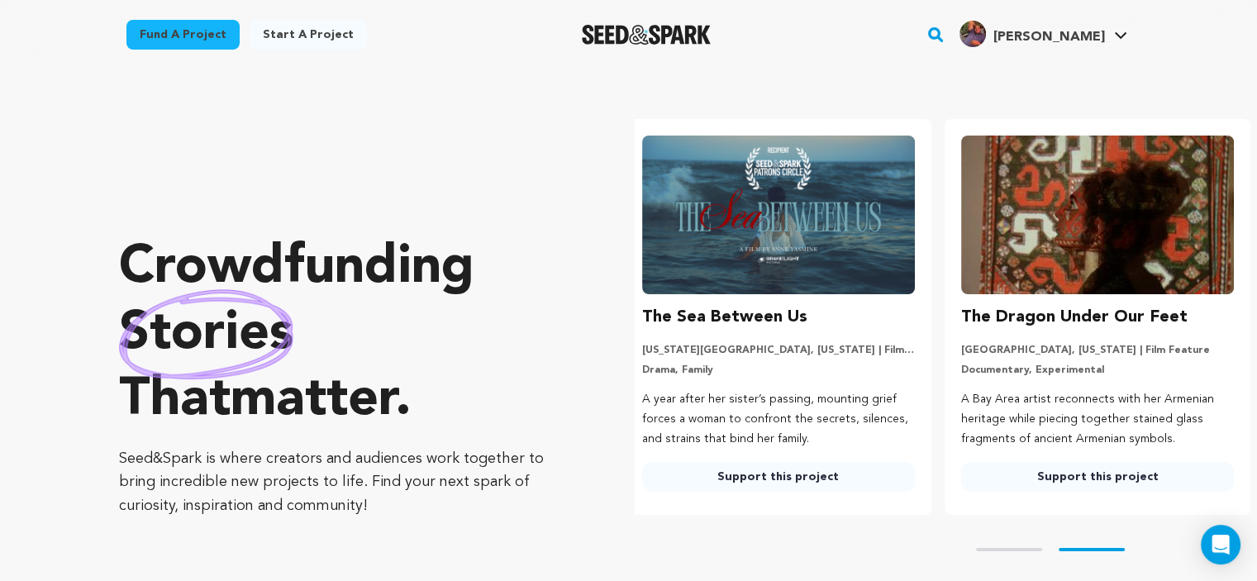
scroll to position [0, 331]
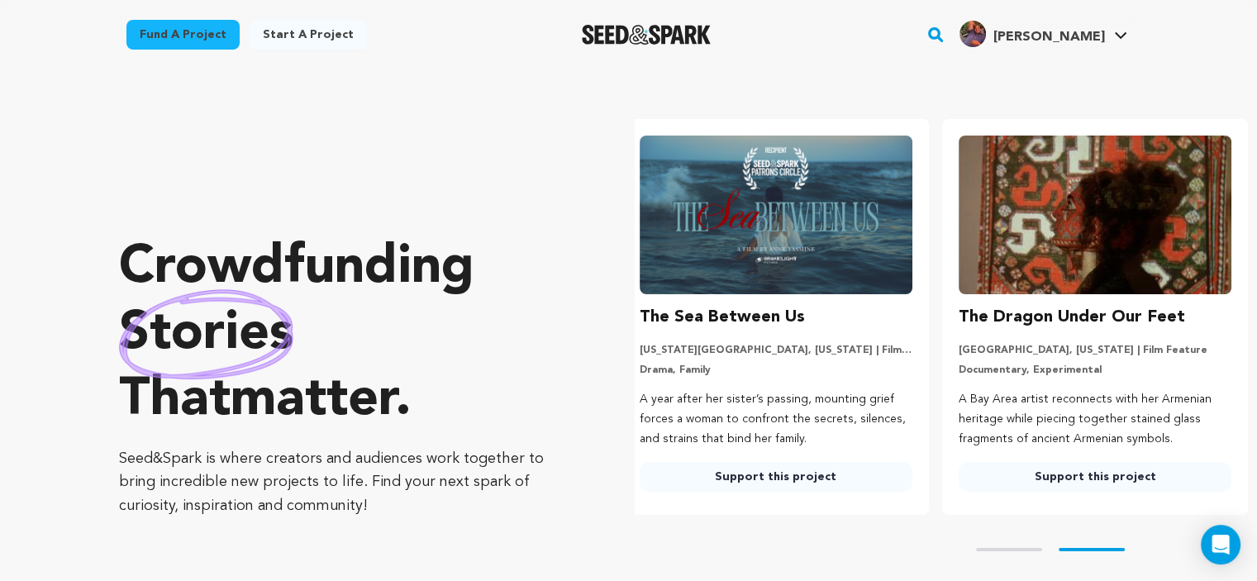
click at [778, 465] on link "Support this project" at bounding box center [776, 477] width 273 height 30
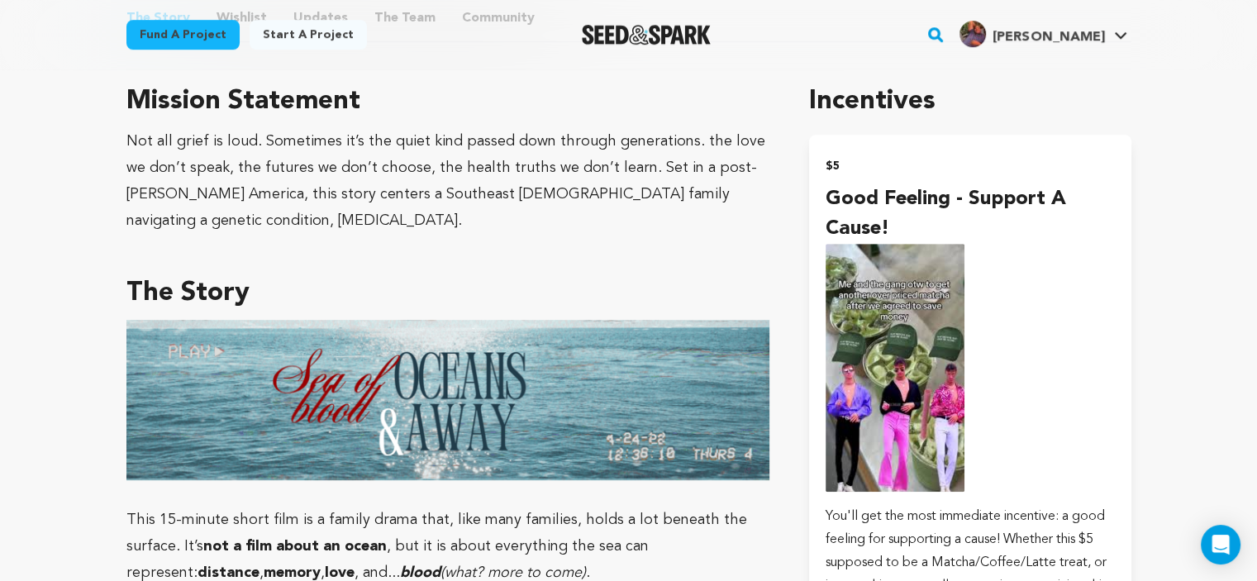
scroll to position [967, 0]
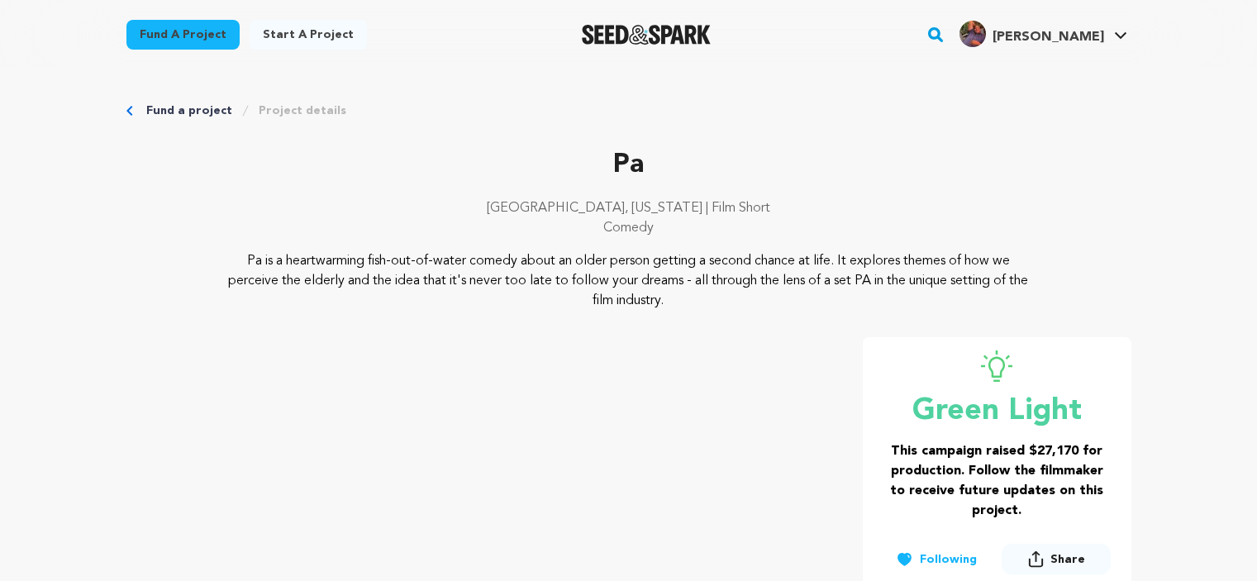
scroll to position [275, 0]
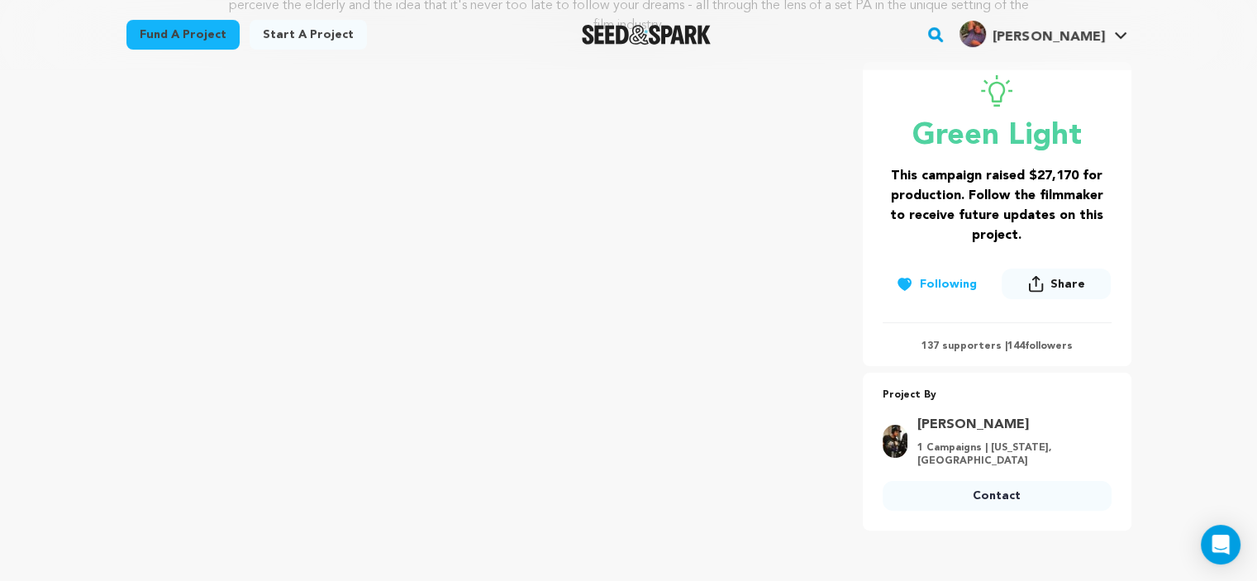
click at [626, 20] on div at bounding box center [646, 34] width 229 height 43
click at [625, 30] on img "Seed&Spark Homepage" at bounding box center [647, 35] width 130 height 20
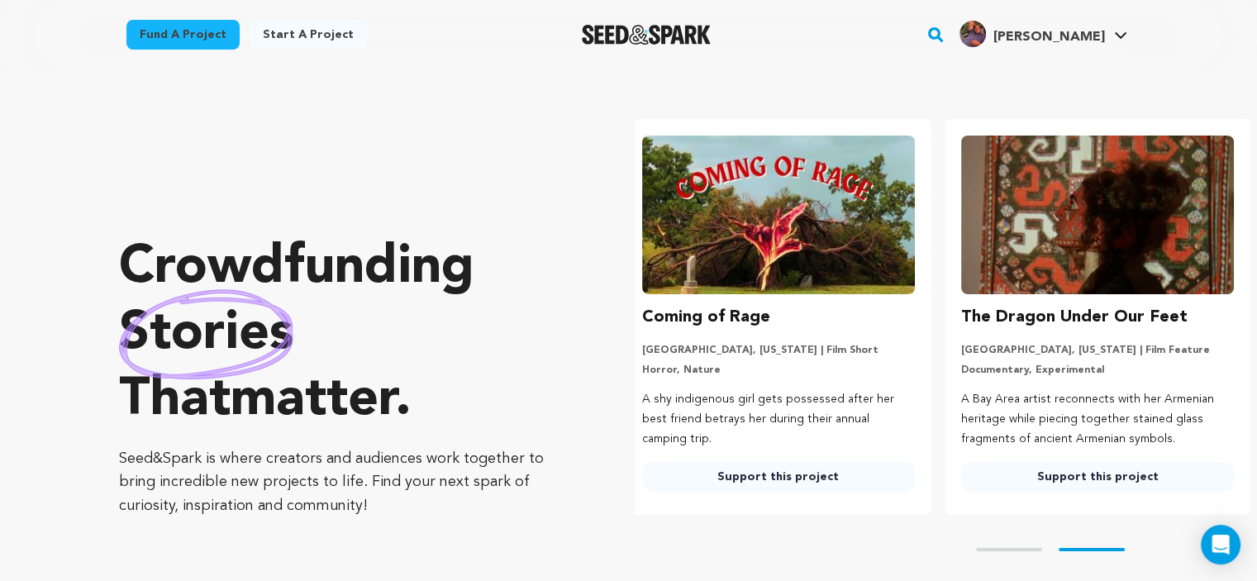
scroll to position [0, 331]
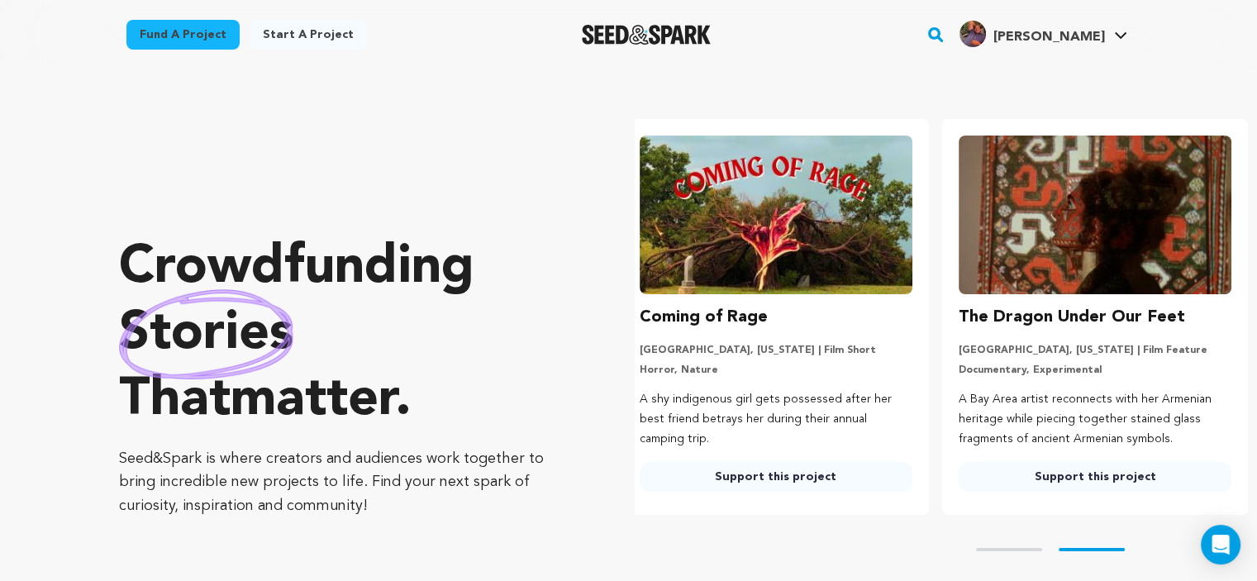
click at [851, 480] on link "Support this project" at bounding box center [776, 477] width 273 height 30
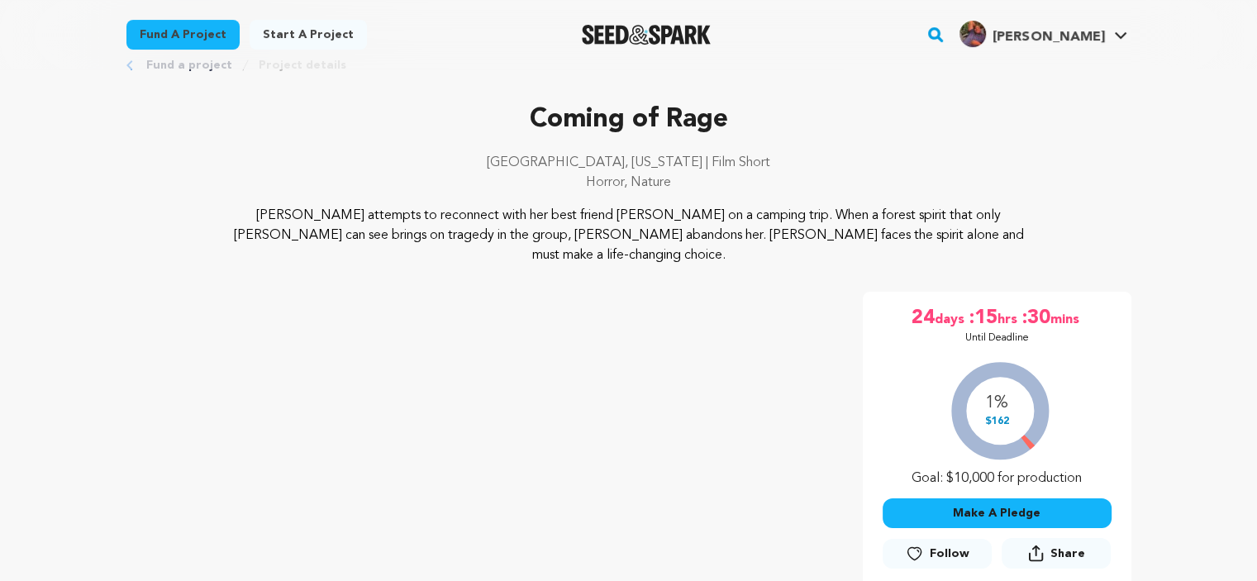
scroll to position [46, 0]
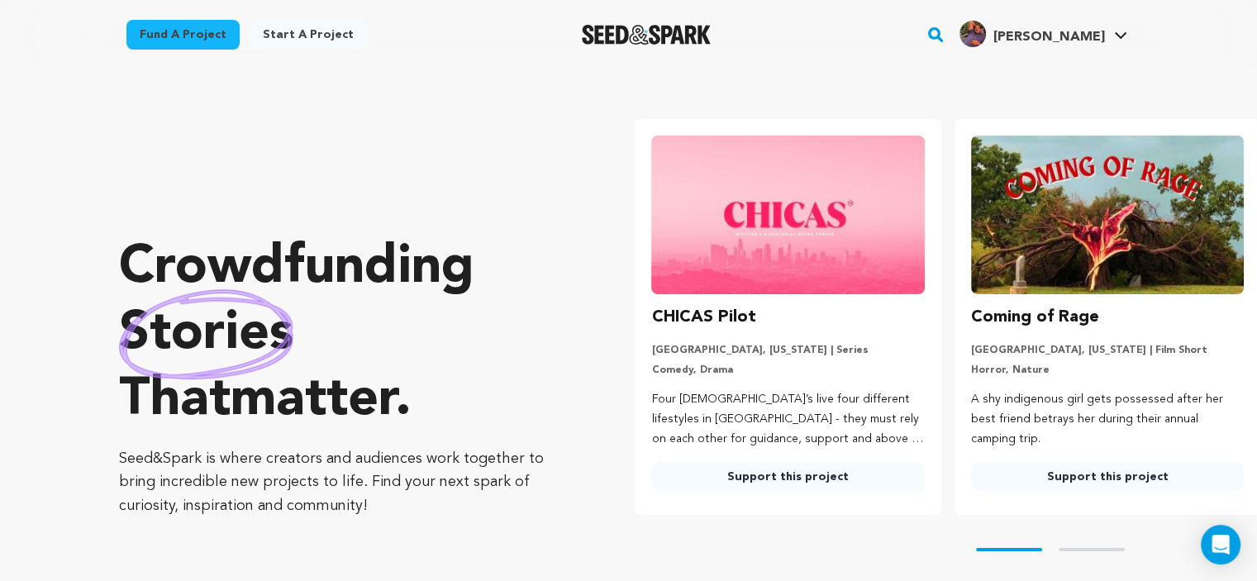
click at [770, 486] on link "Support this project" at bounding box center [787, 477] width 273 height 30
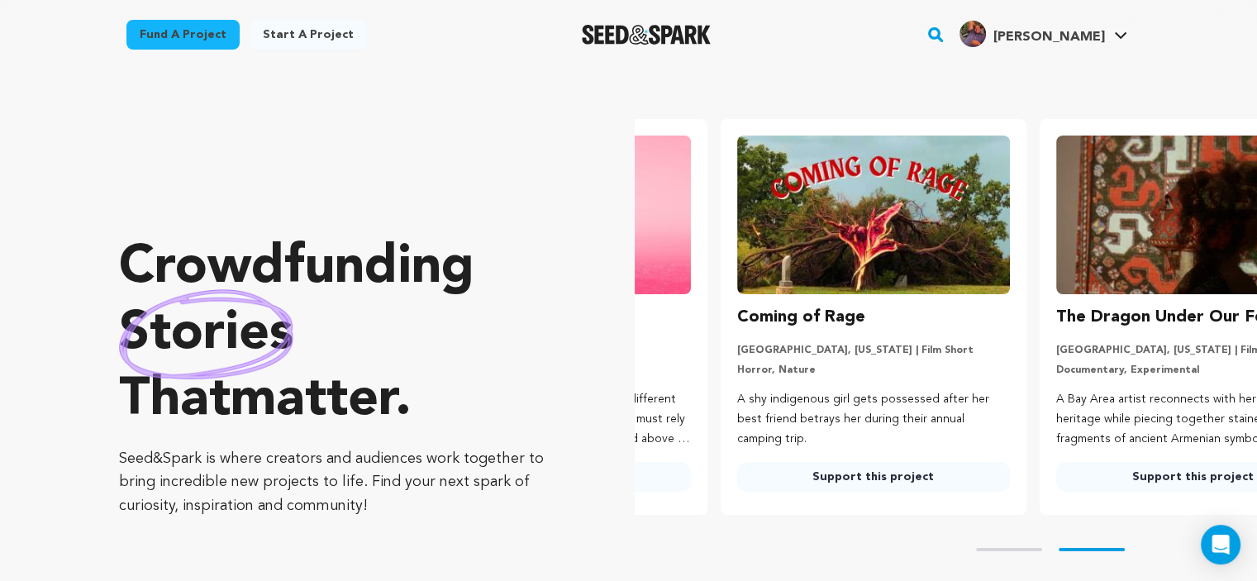
scroll to position [0, 331]
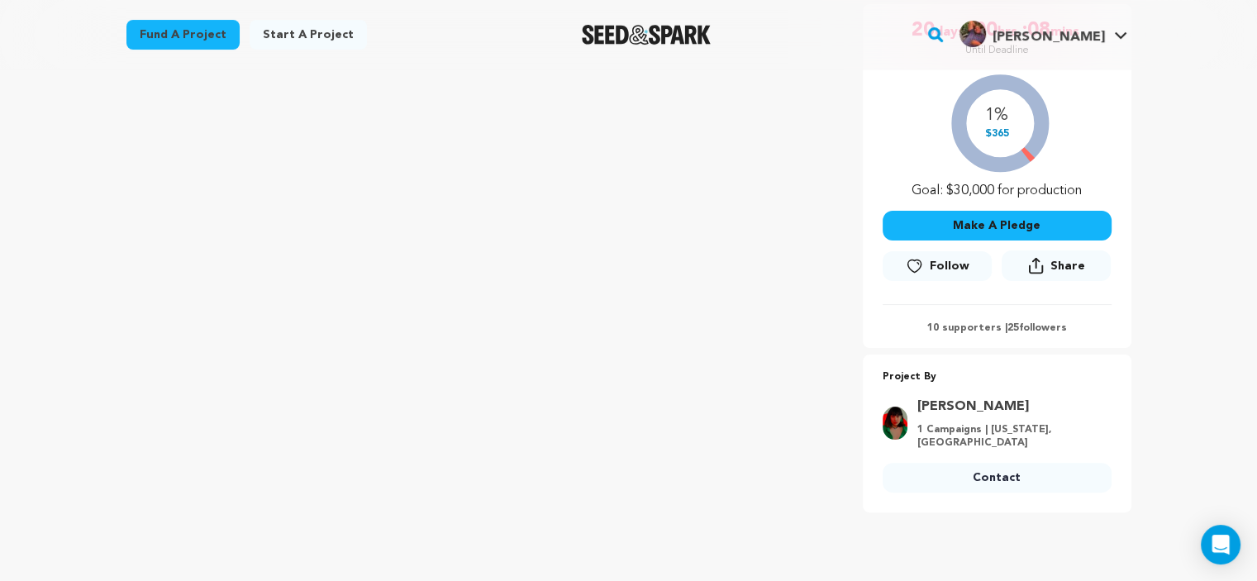
scroll to position [360, 0]
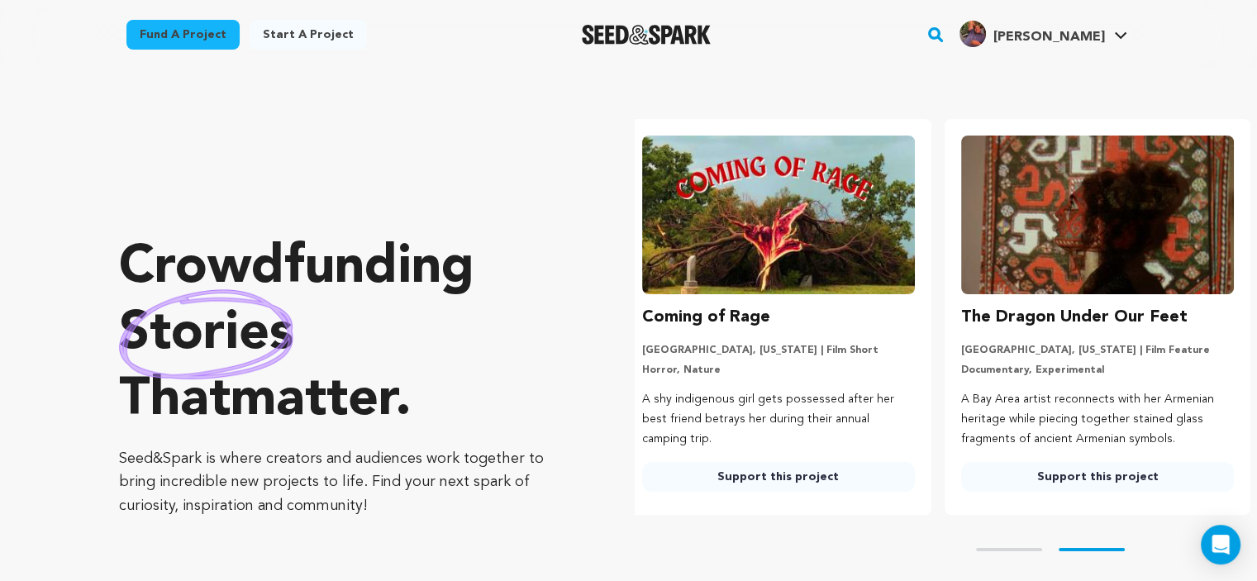
scroll to position [0, 331]
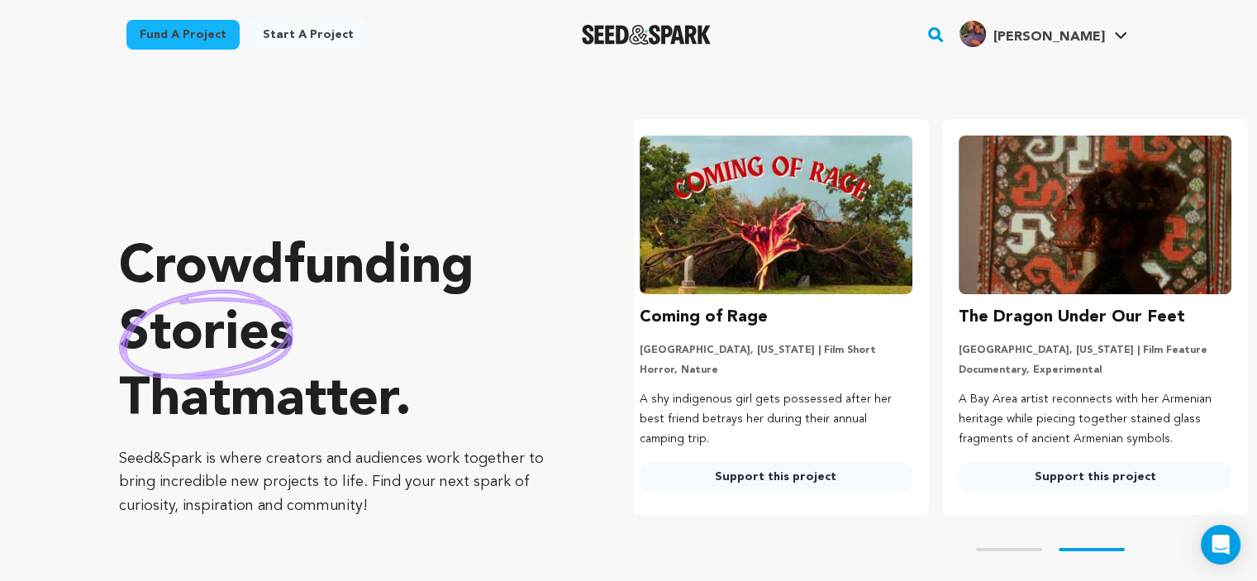
click at [1035, 483] on link "Support this project" at bounding box center [1095, 477] width 273 height 30
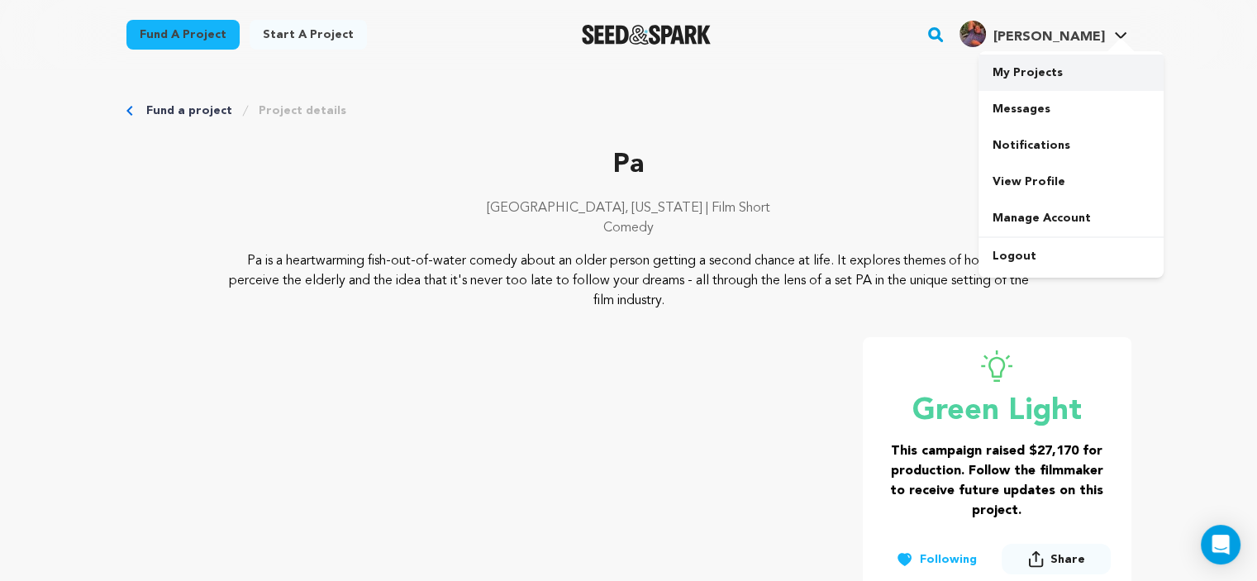
click at [1085, 65] on link "My Projects" at bounding box center [1071, 73] width 185 height 36
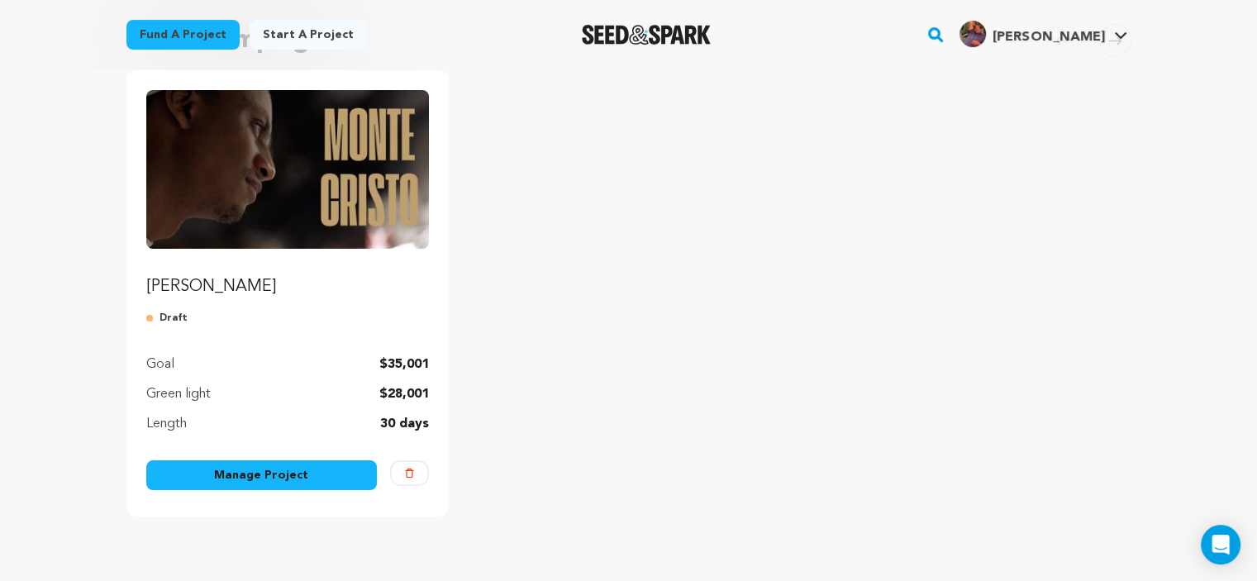
scroll to position [195, 0]
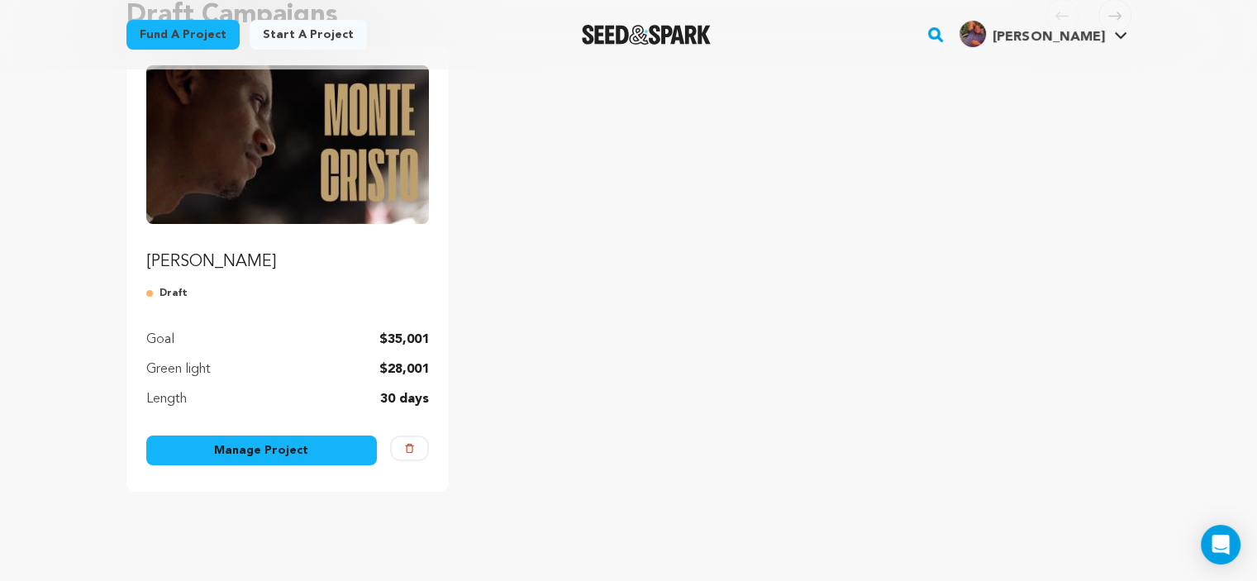
click at [165, 459] on link "Manage Project" at bounding box center [261, 451] width 231 height 30
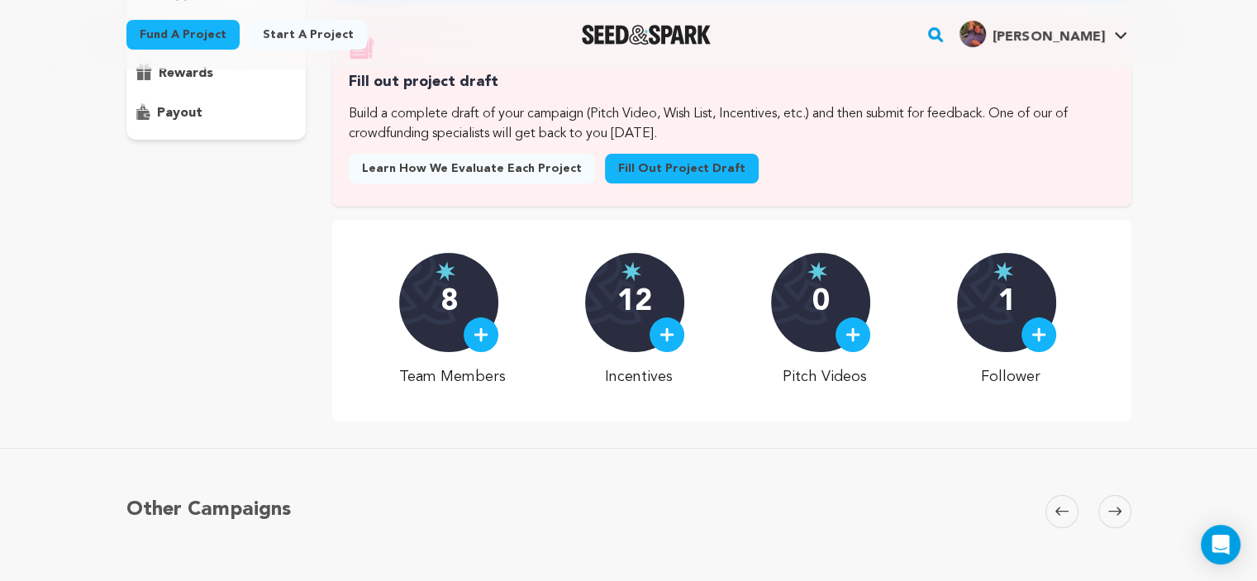
scroll to position [285, 0]
click at [668, 341] on img at bounding box center [667, 334] width 15 height 15
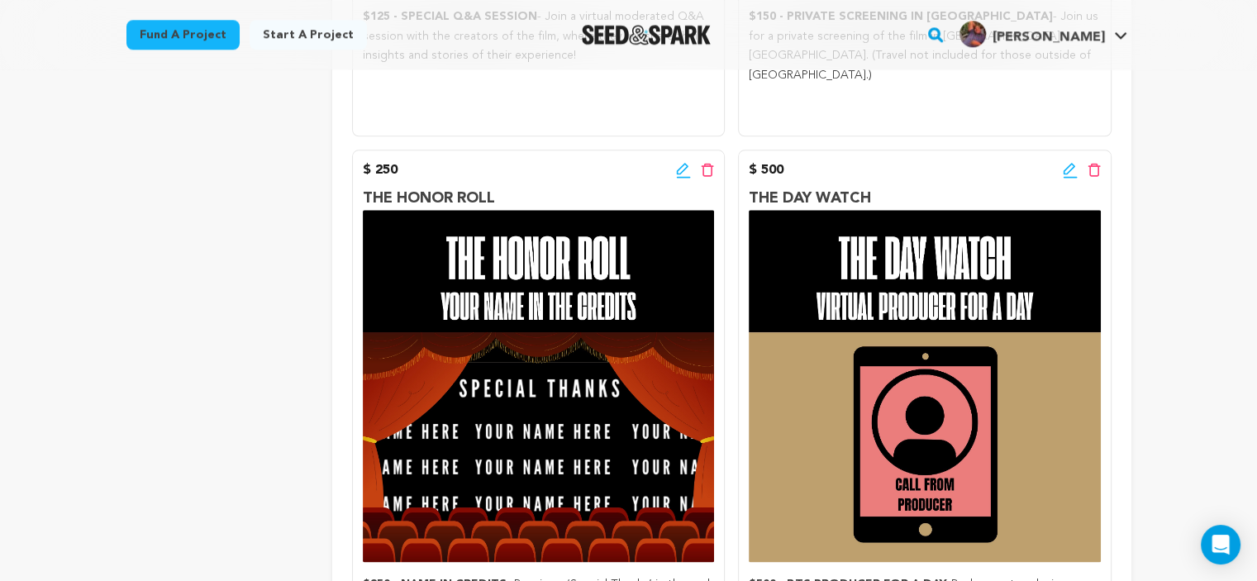
scroll to position [1886, 0]
